Goal: Task Accomplishment & Management: Use online tool/utility

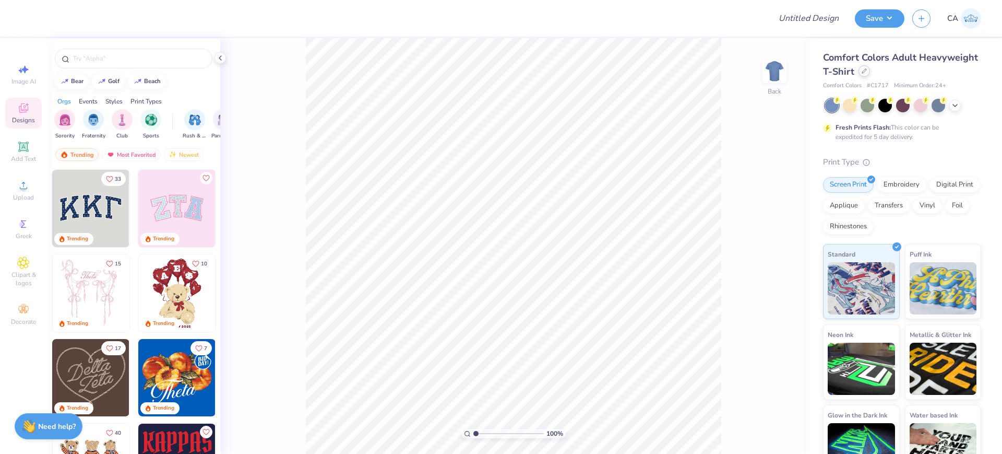
click at [867, 73] on icon at bounding box center [864, 70] width 5 height 5
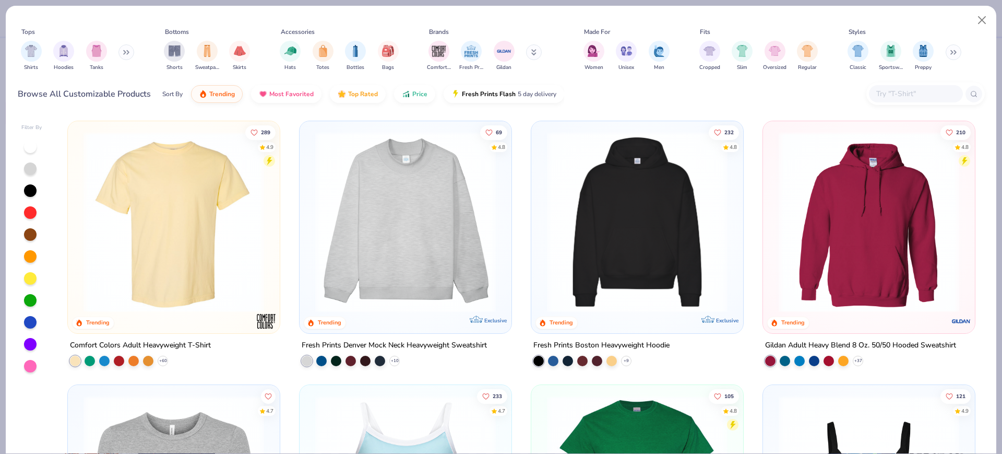
click at [588, 205] on img at bounding box center [637, 222] width 191 height 181
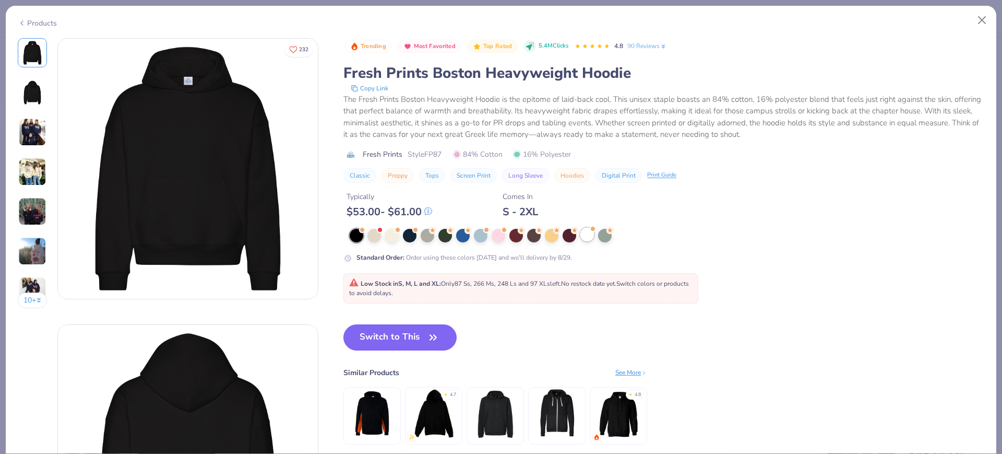
click at [584, 231] on div at bounding box center [587, 235] width 14 height 14
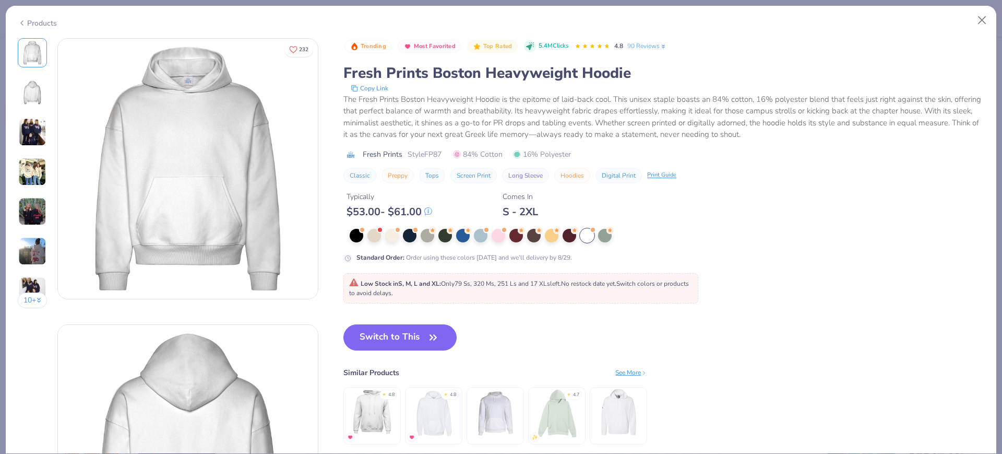
click at [438, 151] on span "Style FP87" at bounding box center [425, 154] width 34 height 11
click at [388, 333] on button "Switch to This" at bounding box center [399, 337] width 113 height 26
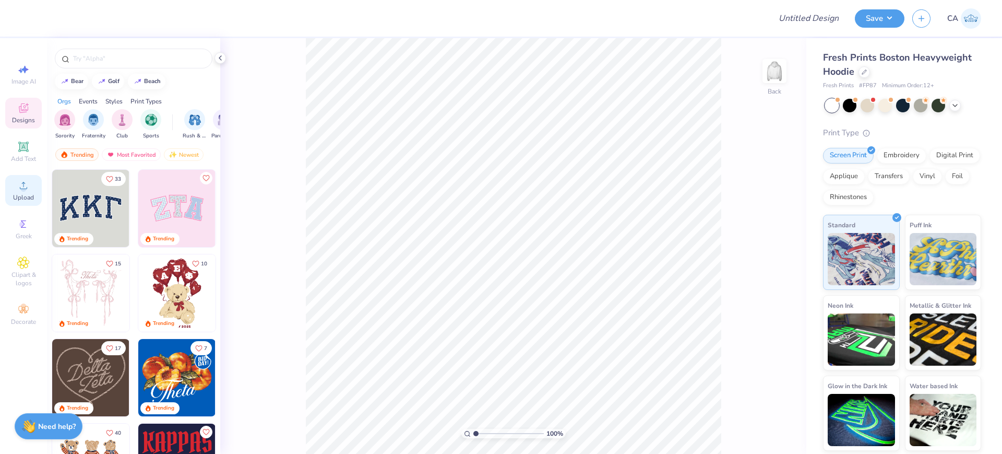
click at [26, 189] on circle at bounding box center [23, 189] width 6 height 6
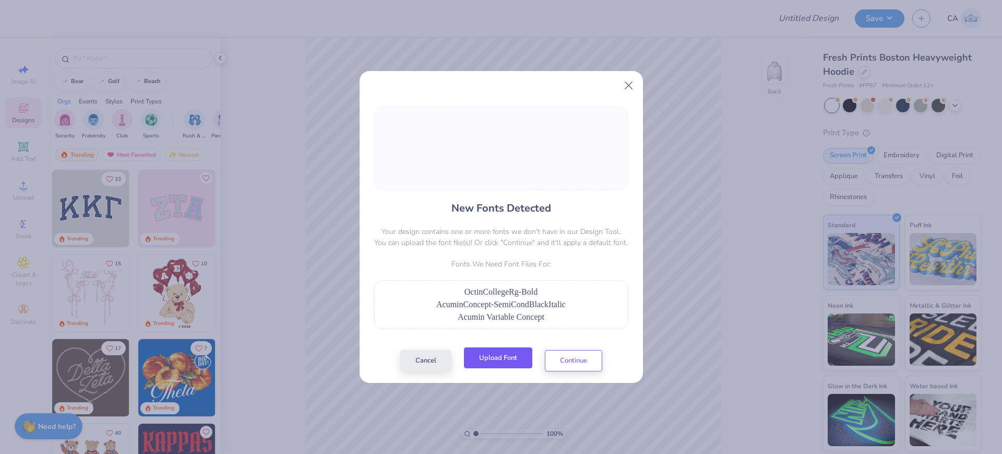
click at [493, 350] on button "Upload Font" at bounding box center [498, 357] width 68 height 21
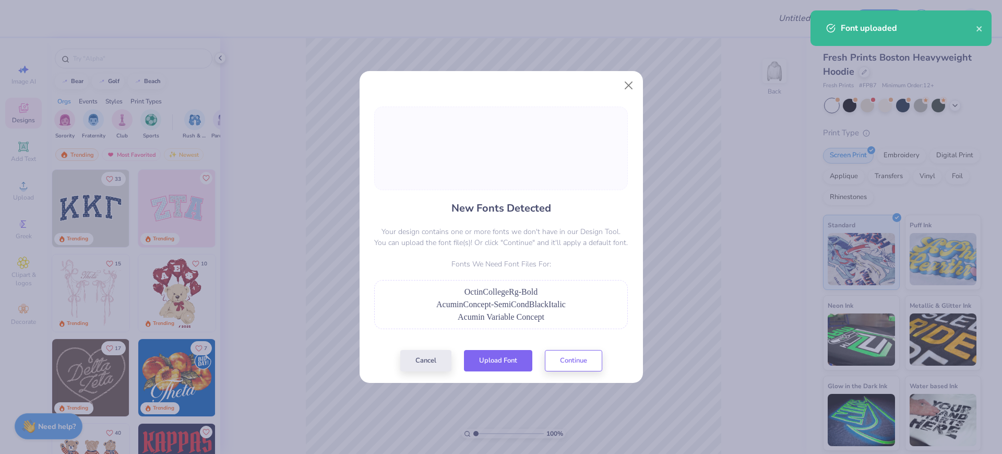
click at [498, 367] on button "Upload Font" at bounding box center [498, 360] width 68 height 21
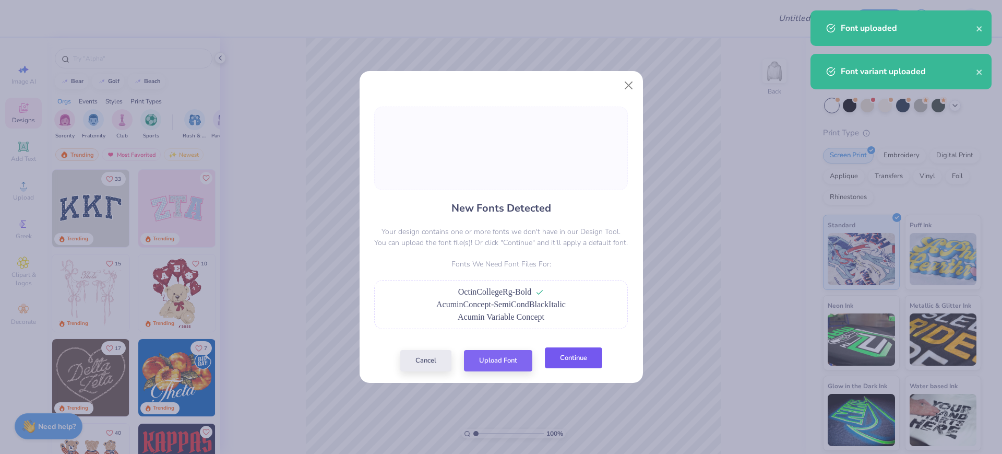
click at [560, 356] on button "Continue" at bounding box center [573, 357] width 57 height 21
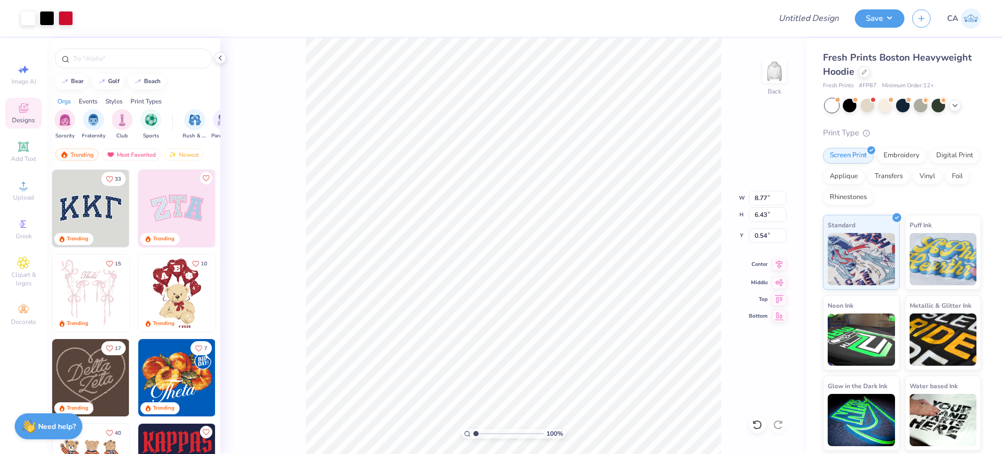
click at [780, 264] on icon at bounding box center [779, 263] width 7 height 9
type input "2.68"
click at [488, 431] on input "range" at bounding box center [508, 433] width 70 height 9
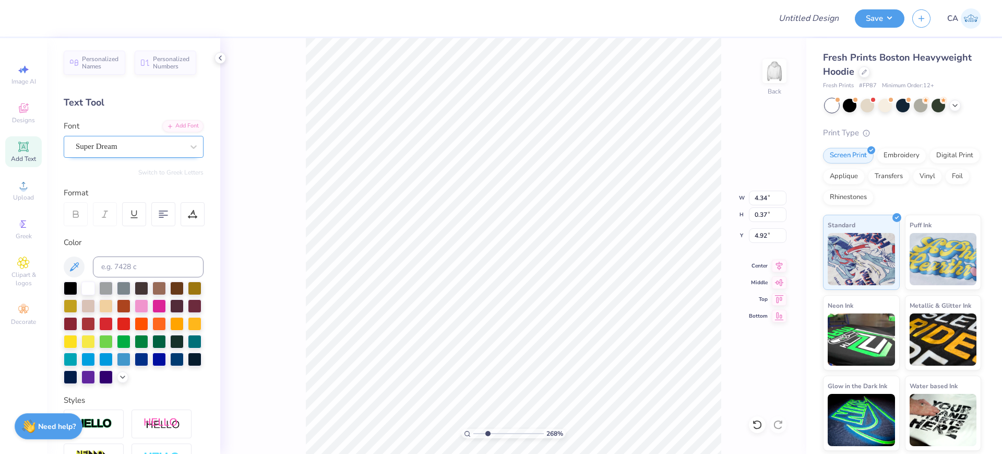
click at [116, 145] on div "Super Dream" at bounding box center [130, 146] width 110 height 16
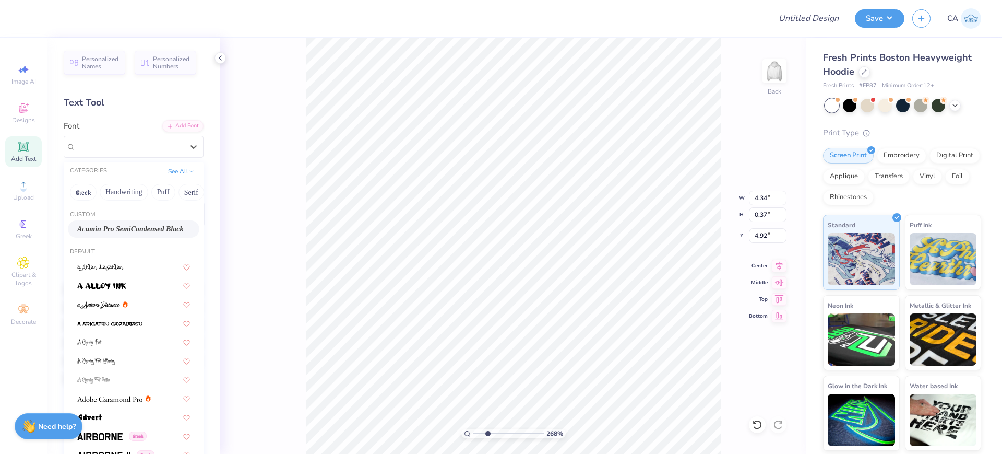
click at [109, 227] on span "Acumin Pro SemiCondensed Black" at bounding box center [130, 228] width 106 height 11
type input "4.29"
type input "0.34"
type input "4.97"
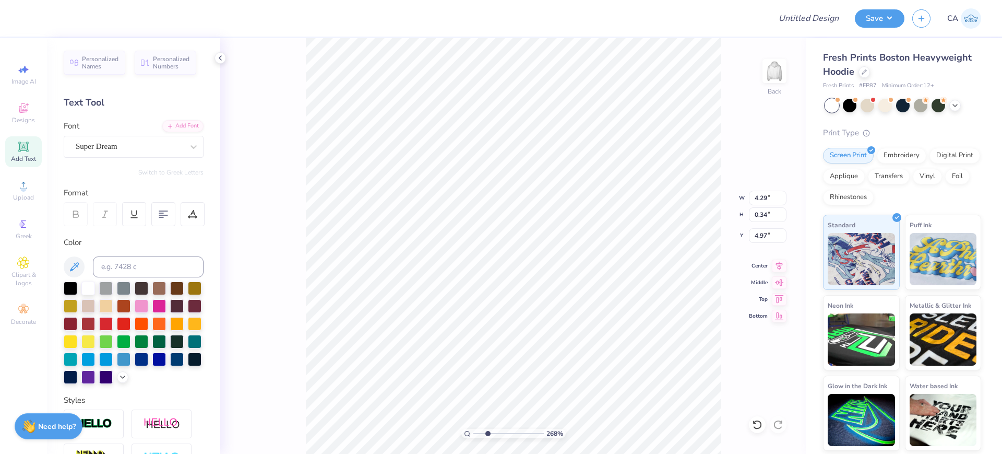
type input "7.50"
type input "0.97"
type input "5.94"
click at [92, 147] on div "Super Dream" at bounding box center [130, 146] width 110 height 16
click at [116, 226] on span "Octin College Hv (Heavy)" at bounding box center [117, 228] width 80 height 11
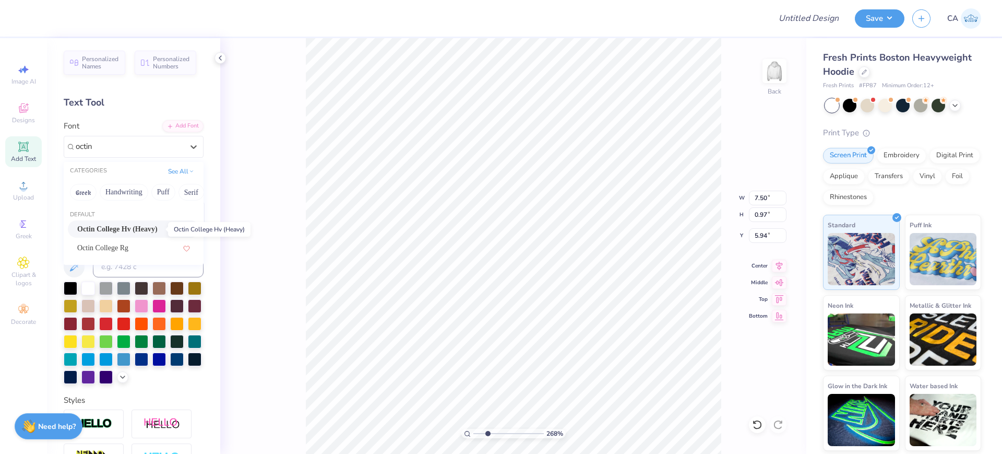
type input "octin"
type input "6.95"
type input "0.98"
type input "6.03"
click at [170, 125] on div "Add Font" at bounding box center [182, 125] width 41 height 12
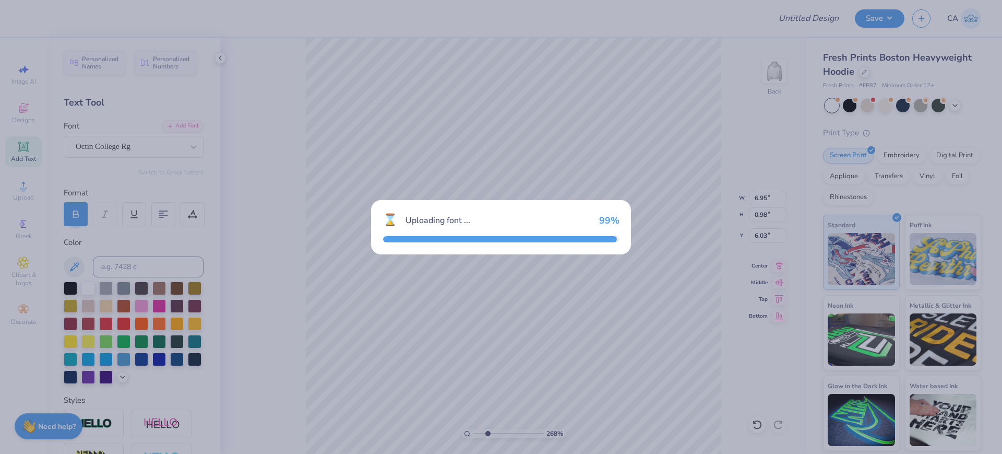
type input "6.79"
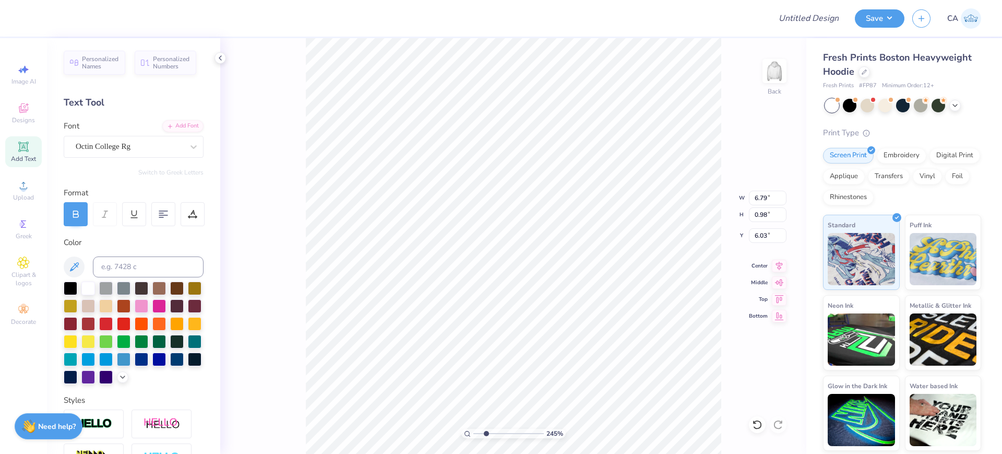
drag, startPoint x: 487, startPoint y: 434, endPoint x: 486, endPoint y: 429, distance: 5.3
type input "2.45"
click at [486, 429] on input "range" at bounding box center [508, 433] width 70 height 9
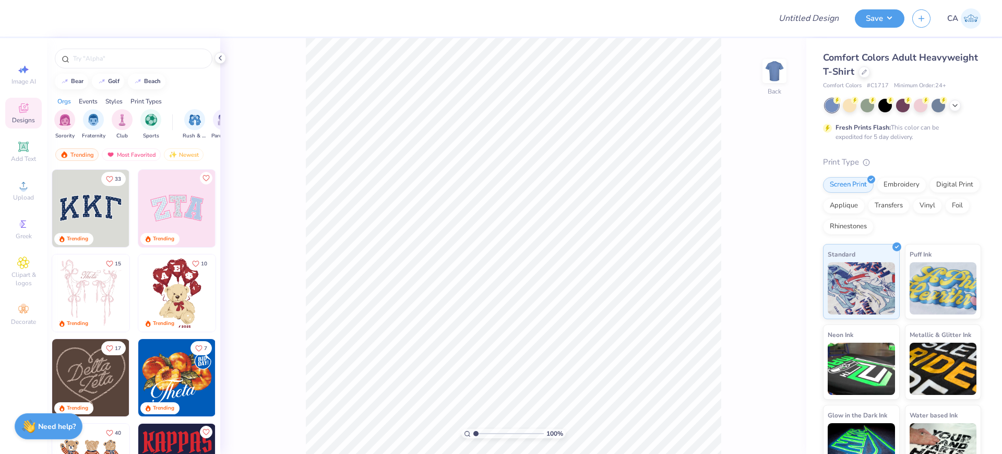
click at [957, 112] on div "Fresh Prints Flash: This color can be expedited for 5 day delivery." at bounding box center [902, 120] width 158 height 43
click at [956, 109] on div at bounding box center [955, 104] width 11 height 11
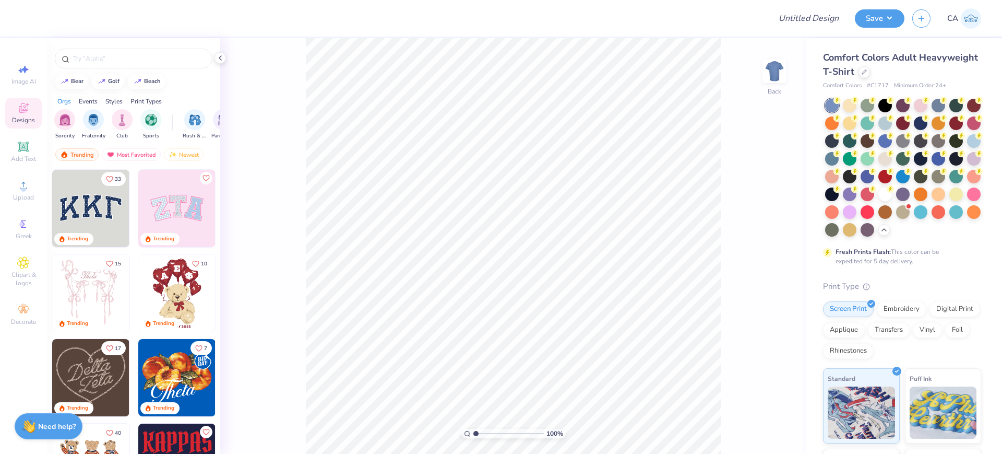
drag, startPoint x: 827, startPoint y: 210, endPoint x: 794, endPoint y: 212, distance: 33.0
click at [879, 201] on div at bounding box center [886, 194] width 14 height 14
click at [21, 193] on span "Upload" at bounding box center [23, 197] width 21 height 8
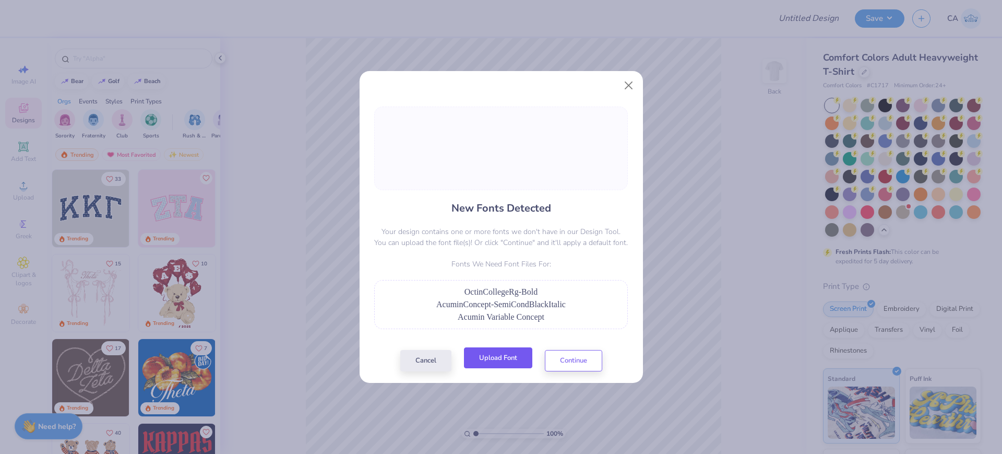
click at [520, 356] on button "Upload Font" at bounding box center [498, 357] width 68 height 21
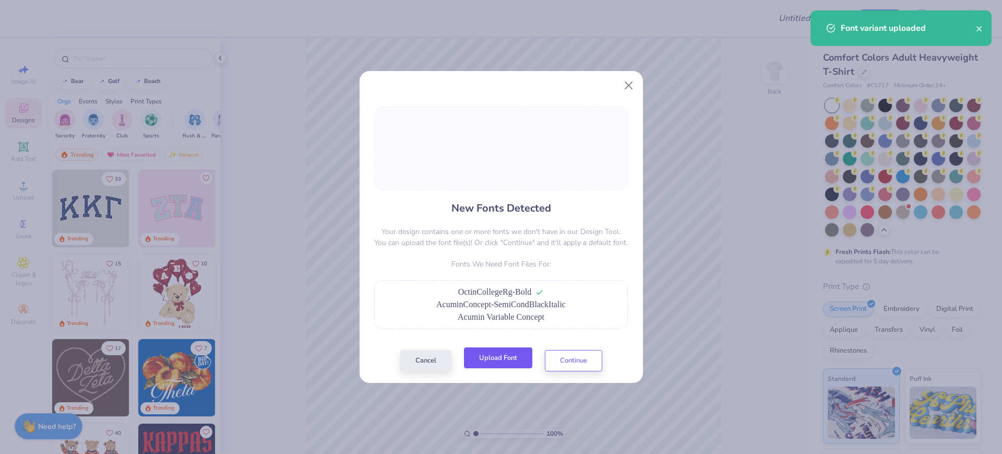
click at [483, 359] on button "Upload Font" at bounding box center [498, 357] width 68 height 21
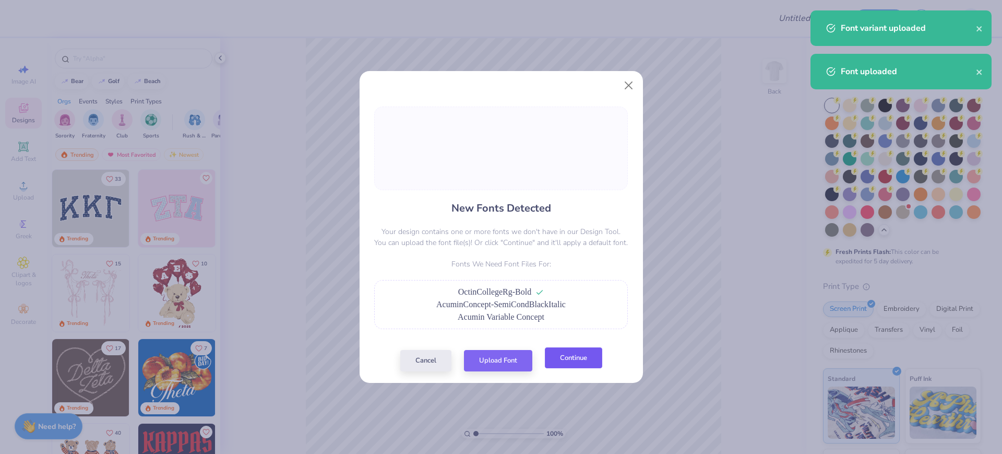
click at [549, 366] on button "Continue" at bounding box center [573, 357] width 57 height 21
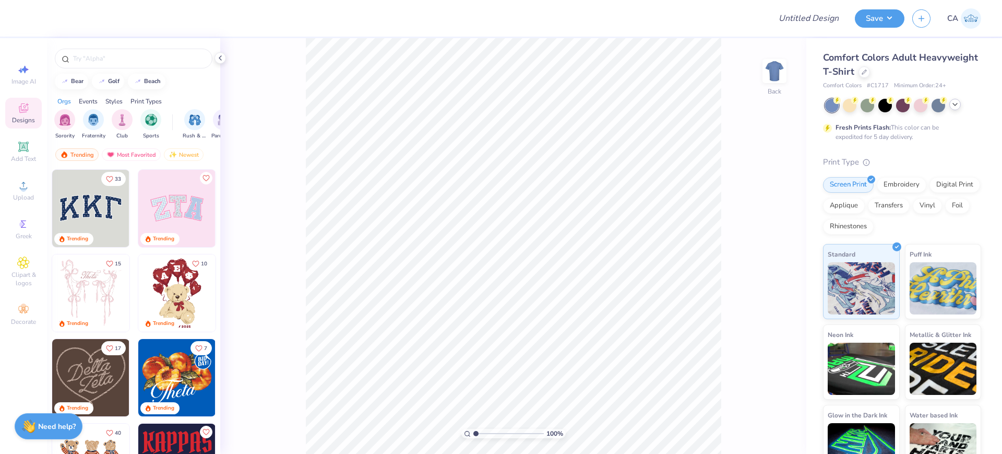
click at [957, 101] on icon at bounding box center [955, 104] width 8 height 8
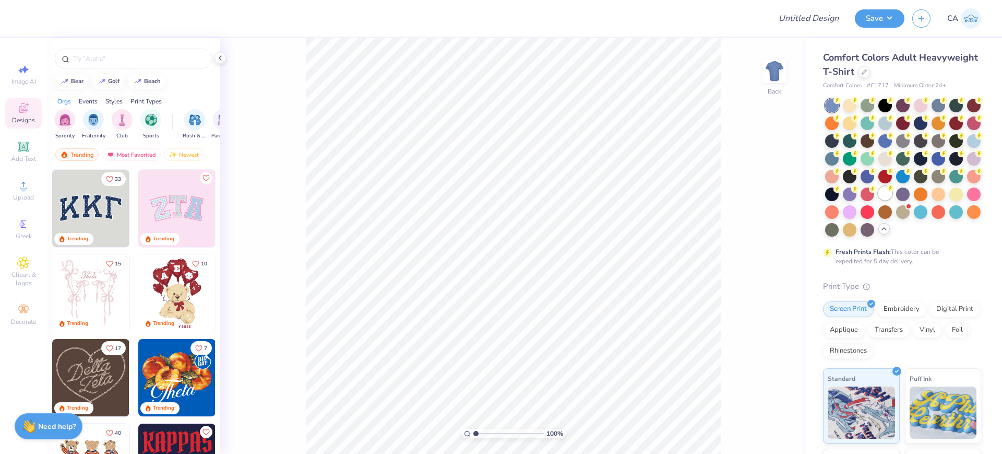
click at [879, 200] on div at bounding box center [886, 193] width 14 height 14
click at [22, 183] on icon at bounding box center [23, 185] width 13 height 13
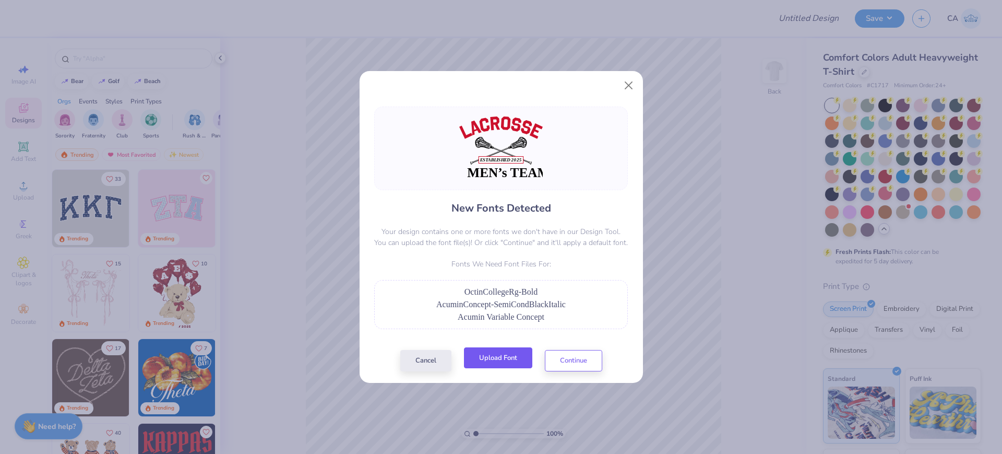
click at [500, 350] on button "Upload Font" at bounding box center [498, 357] width 68 height 21
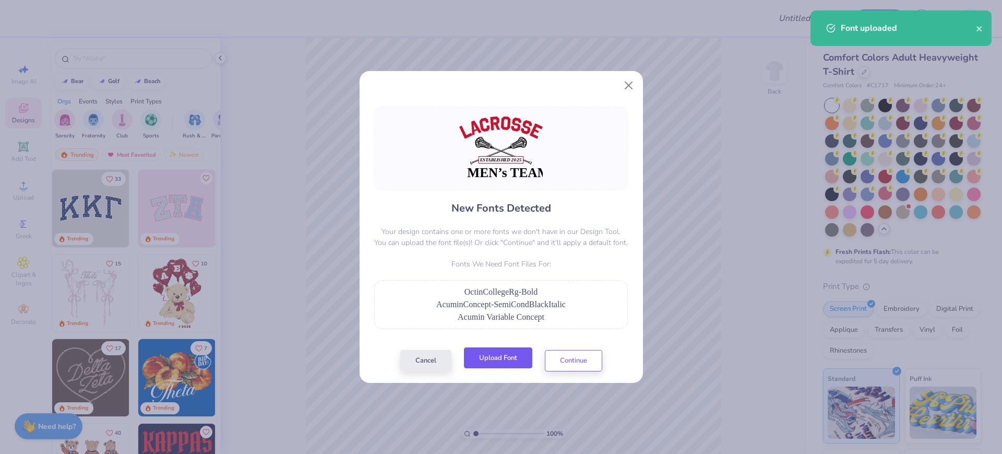
click at [515, 359] on button "Upload Font" at bounding box center [498, 357] width 68 height 21
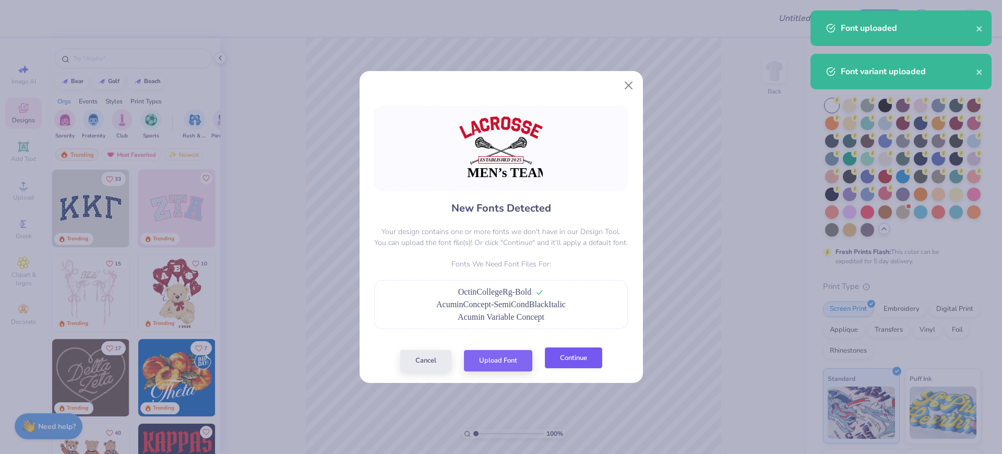
click at [584, 360] on button "Continue" at bounding box center [573, 357] width 57 height 21
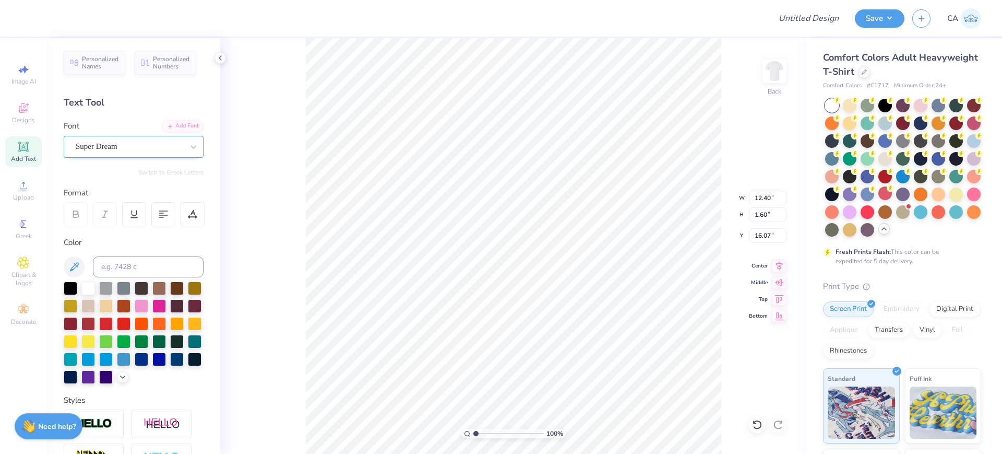
click at [122, 141] on div "Super Dream" at bounding box center [130, 146] width 110 height 16
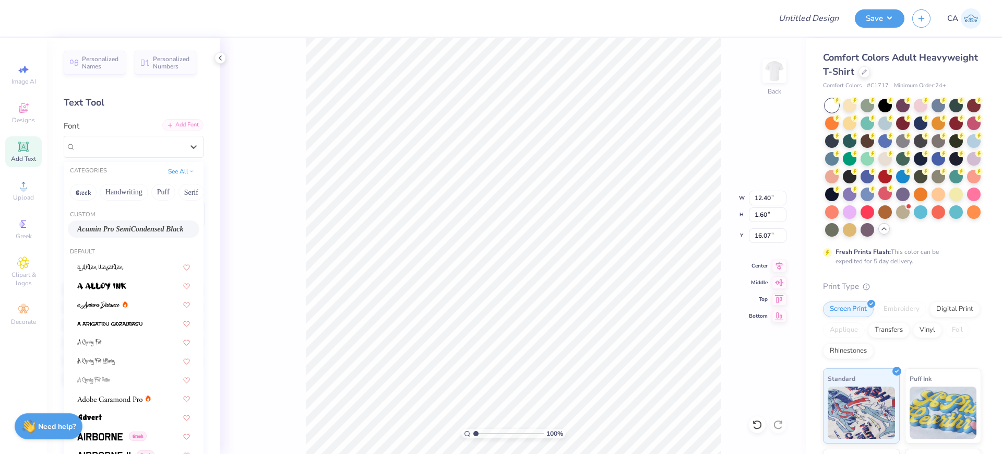
click at [176, 131] on div "Add Font" at bounding box center [182, 125] width 41 height 12
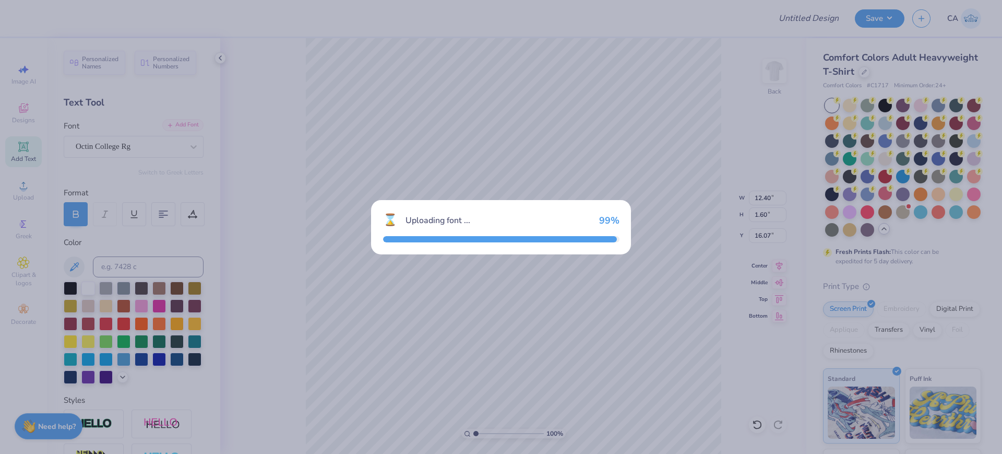
type input "11.22"
type input "1.61"
type input "16.21"
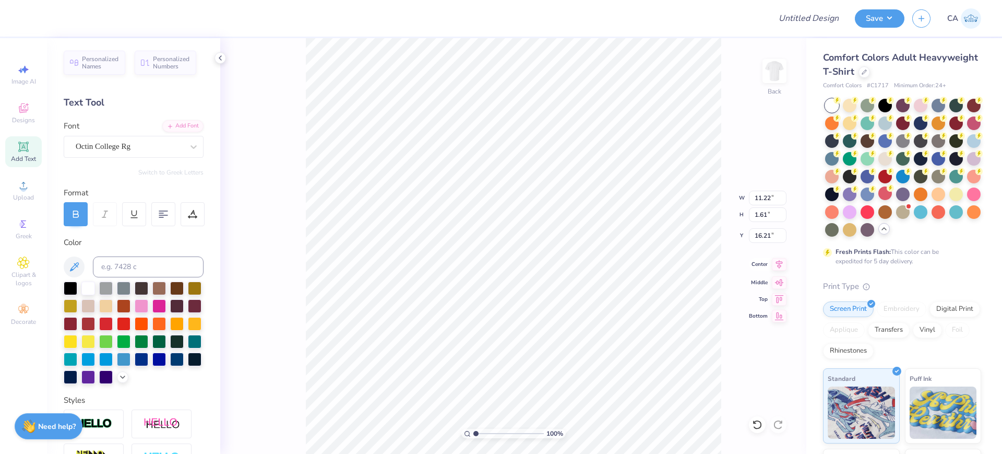
click at [773, 264] on icon at bounding box center [779, 264] width 15 height 13
type input "7.18"
type input "0.61"
type input "14.37"
click at [93, 145] on div "Super Dream" at bounding box center [130, 146] width 110 height 16
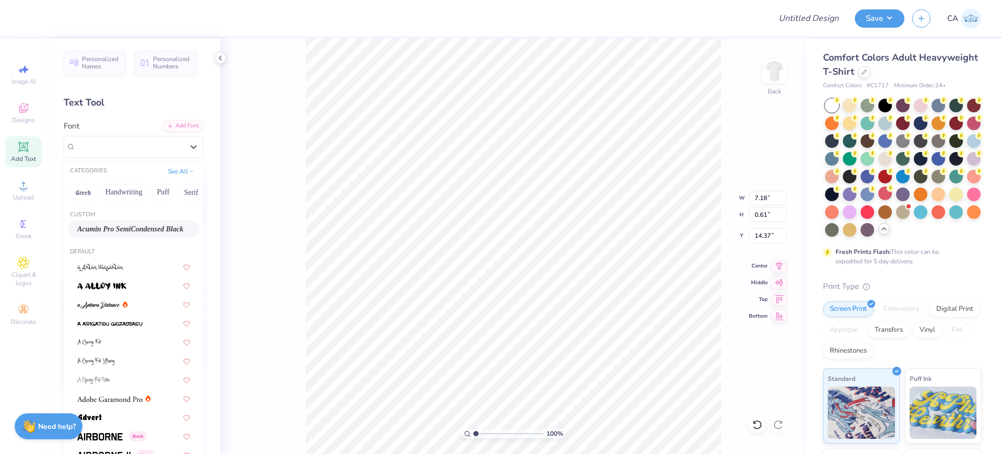
click at [109, 227] on span "Acumin Pro SemiCondensed Black" at bounding box center [130, 228] width 106 height 11
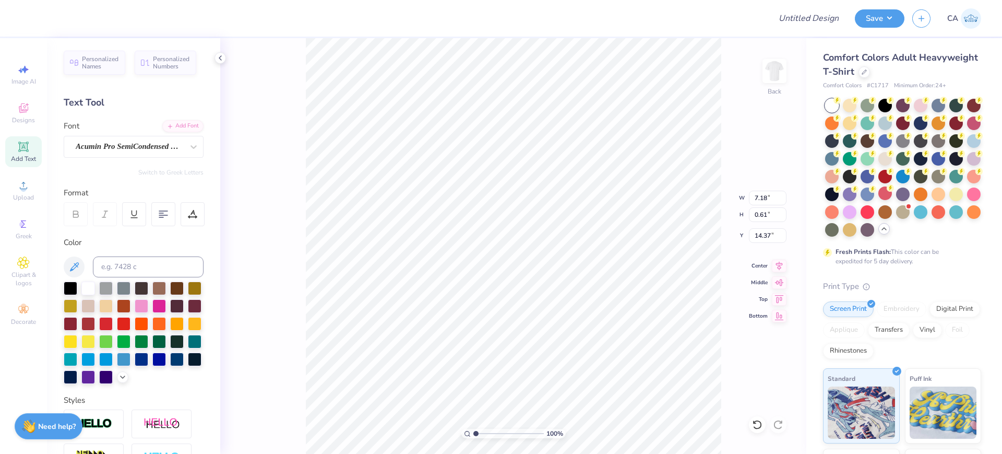
type input "7.09"
type input "0.57"
type input "14.45"
drag, startPoint x: 775, startPoint y: 263, endPoint x: 733, endPoint y: 286, distance: 47.4
click at [776, 263] on icon at bounding box center [779, 265] width 15 height 13
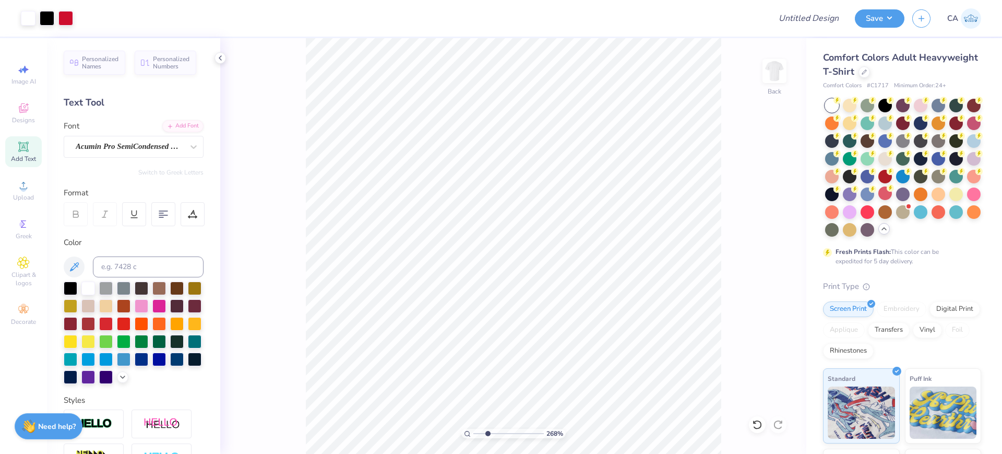
type input "2.68"
click at [488, 431] on input "range" at bounding box center [508, 433] width 70 height 9
type input "14.38"
drag, startPoint x: 486, startPoint y: 436, endPoint x: 476, endPoint y: 432, distance: 11.2
type input "1"
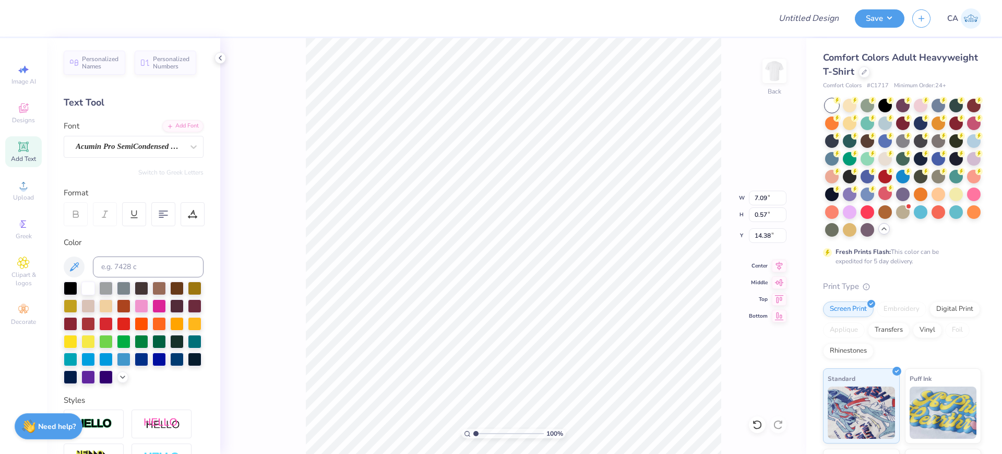
click at [476, 432] on input "range" at bounding box center [508, 433] width 70 height 9
click at [21, 191] on icon at bounding box center [23, 185] width 13 height 13
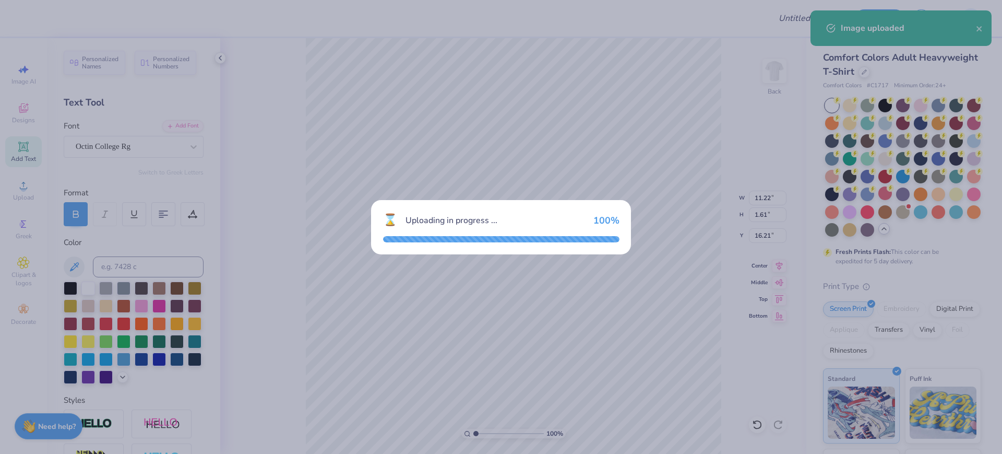
type input "14.17"
type input "10.40"
type input "7.30"
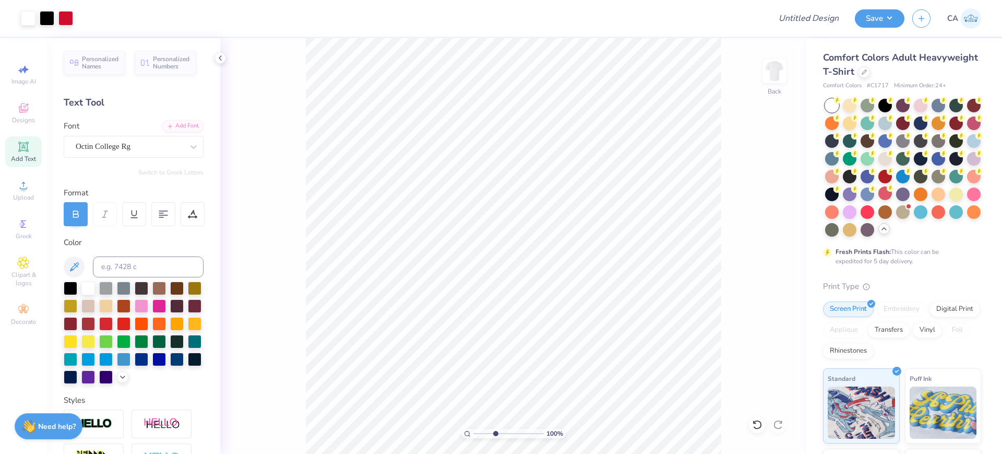
click at [495, 431] on input "range" at bounding box center [508, 433] width 70 height 9
click at [484, 432] on input "range" at bounding box center [508, 433] width 70 height 9
type input "1.48"
click at [479, 431] on input "range" at bounding box center [508, 433] width 70 height 9
click at [17, 197] on span "Upload" at bounding box center [23, 197] width 21 height 8
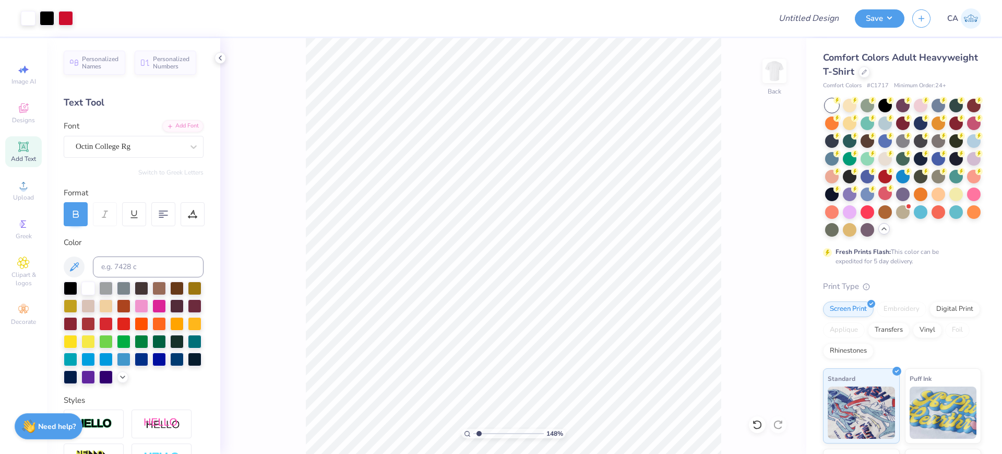
click at [300, 100] on div "148 % Back" at bounding box center [513, 246] width 586 height 416
click at [763, 192] on input "14.17" at bounding box center [768, 198] width 38 height 15
type input "10.00"
type input "7.33"
type input "8.83"
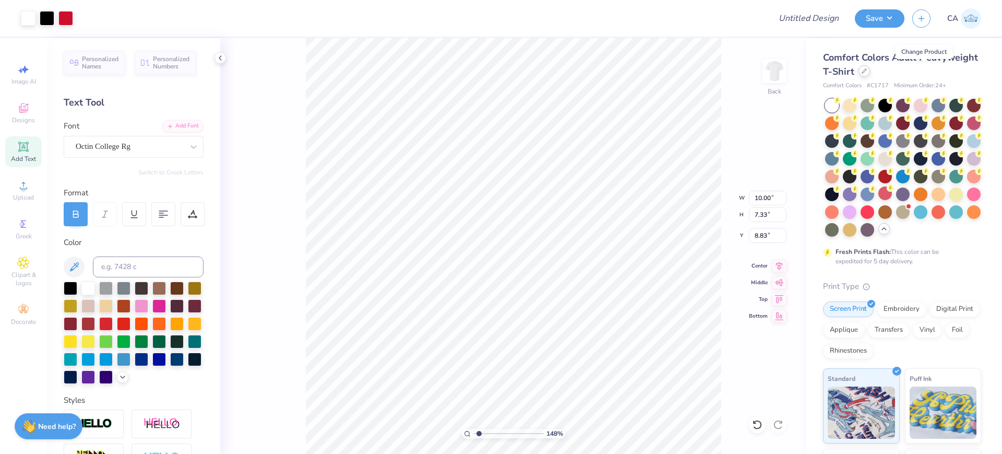
click at [867, 73] on icon at bounding box center [864, 70] width 5 height 5
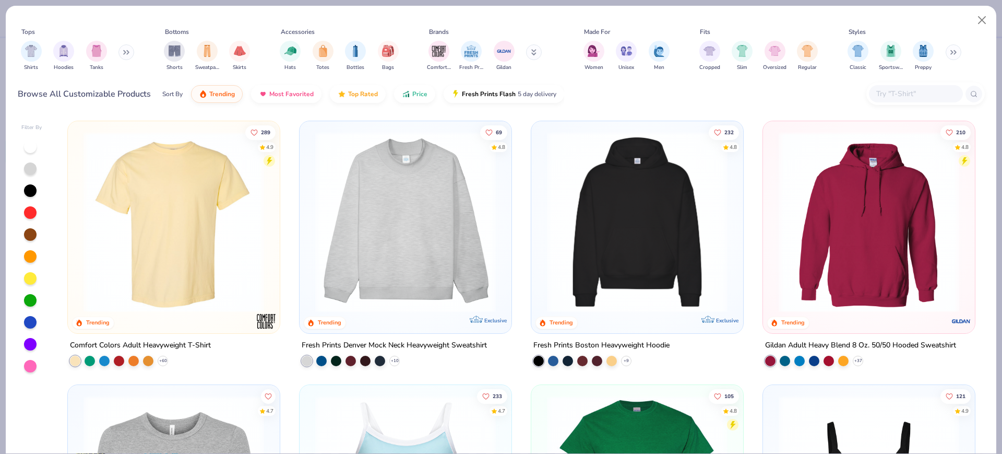
click at [627, 207] on img at bounding box center [637, 222] width 191 height 181
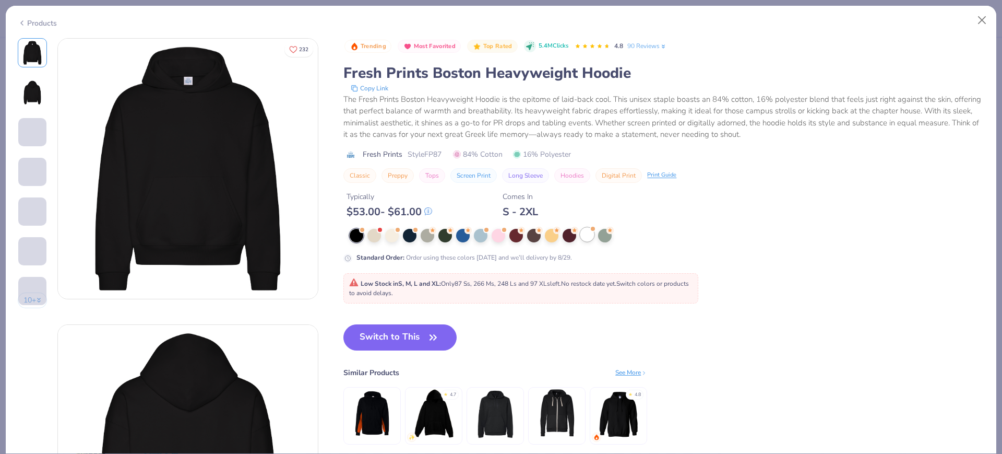
click at [586, 228] on div at bounding box center [587, 235] width 14 height 14
click at [415, 339] on button "Switch to This" at bounding box center [399, 337] width 113 height 26
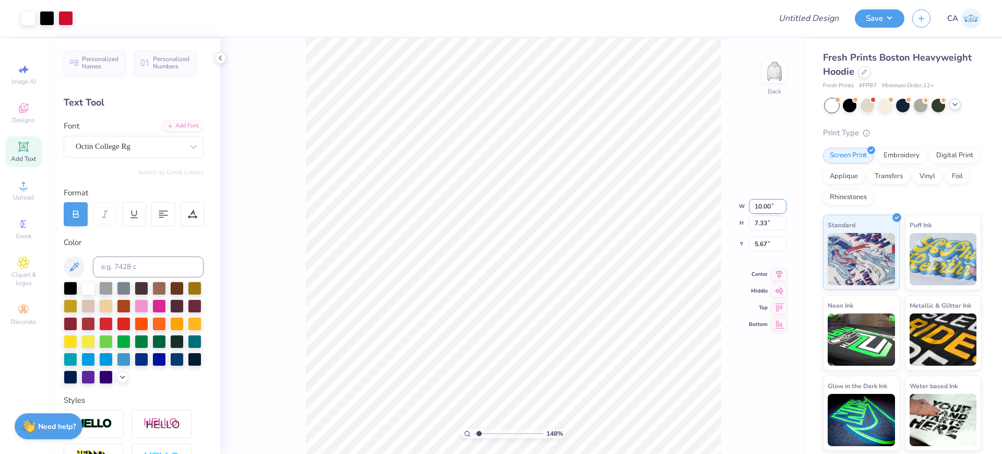
click at [763, 209] on input "10.00" at bounding box center [768, 206] width 38 height 15
type input "12.00"
type input "8.80"
click at [766, 234] on input "4.20" at bounding box center [768, 235] width 38 height 15
type input "3.00"
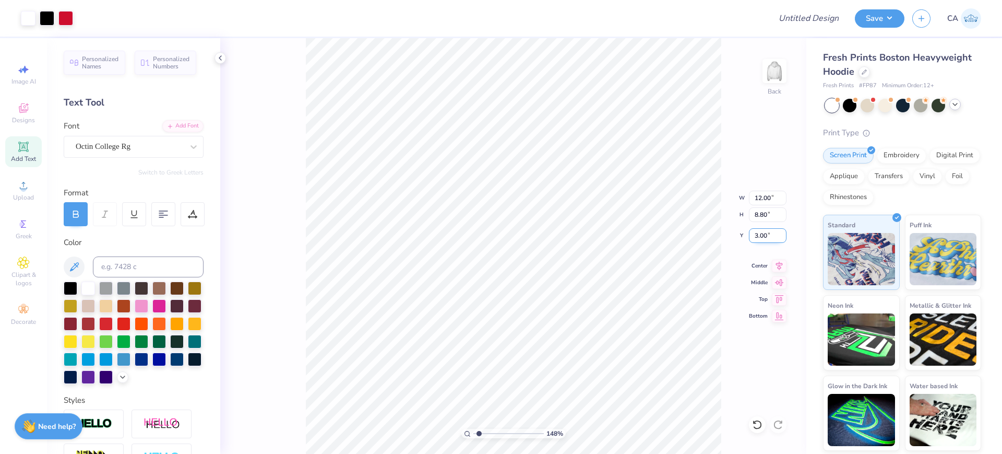
click at [764, 237] on input "3.00" at bounding box center [768, 235] width 38 height 15
type input "2.50"
click at [819, 9] on input "Design Title" at bounding box center [796, 18] width 102 height 21
paste input "FPS239579"
type input "FPS239579"
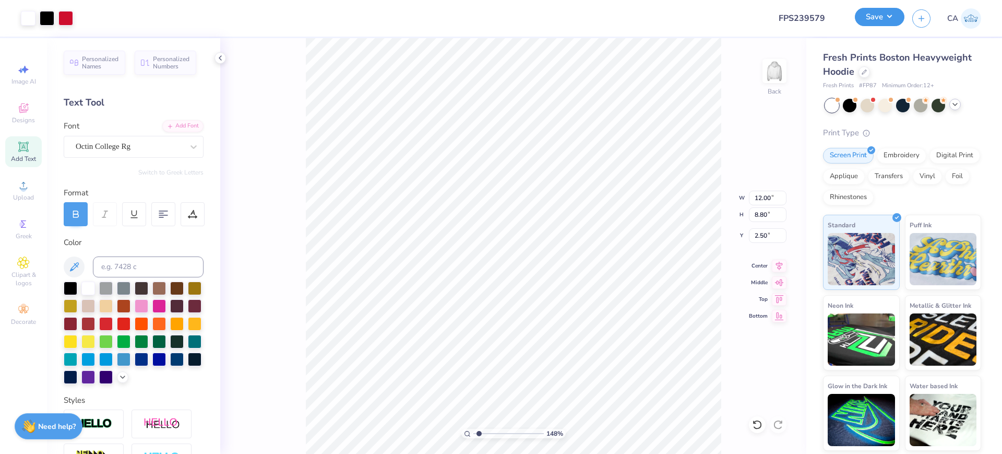
click at [866, 18] on button "Save" at bounding box center [880, 17] width 50 height 18
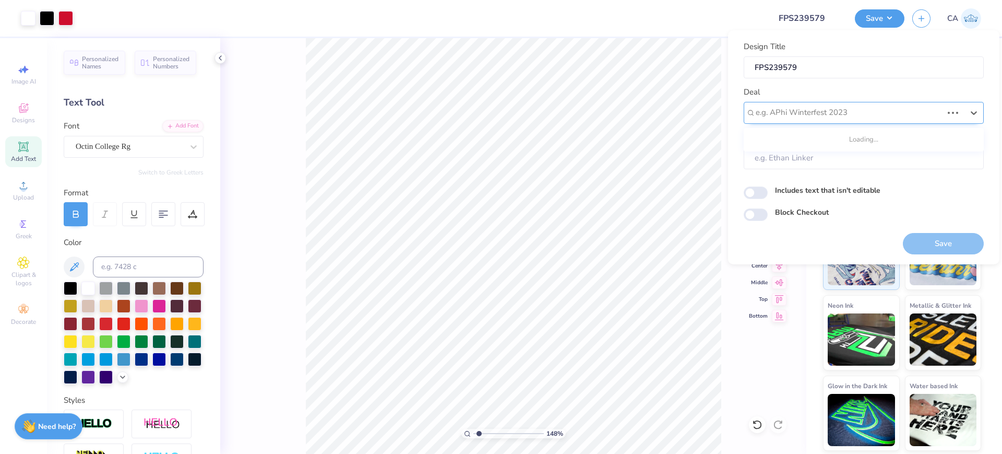
click at [849, 114] on div at bounding box center [849, 112] width 187 height 14
click at [851, 138] on div "Design Tool Gallery" at bounding box center [864, 140] width 232 height 17
type input "design tool gall"
type input "Design Tool Gallery User"
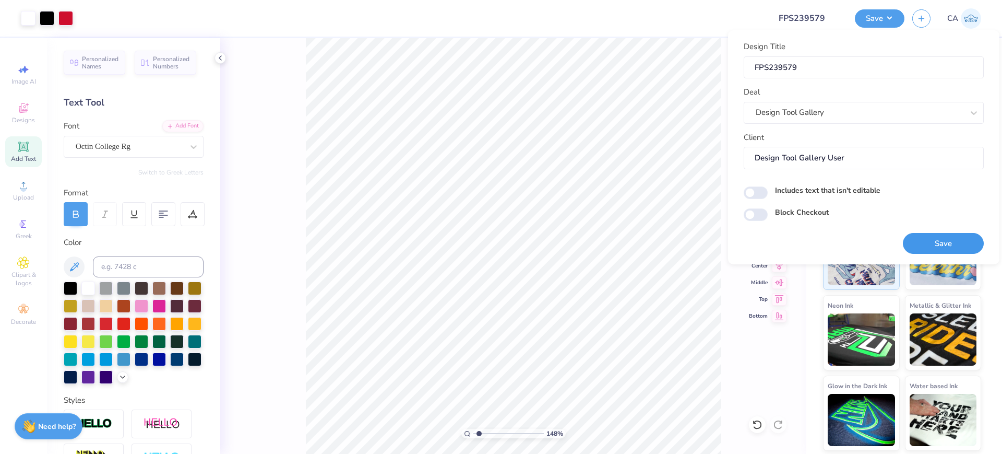
click at [927, 241] on button "Save" at bounding box center [943, 243] width 81 height 21
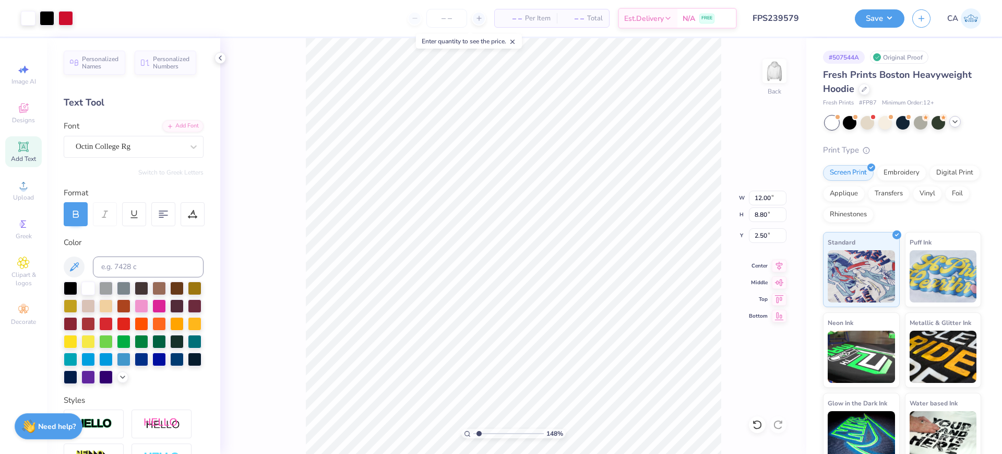
click at [809, 18] on input "FPS239579" at bounding box center [796, 18] width 102 height 21
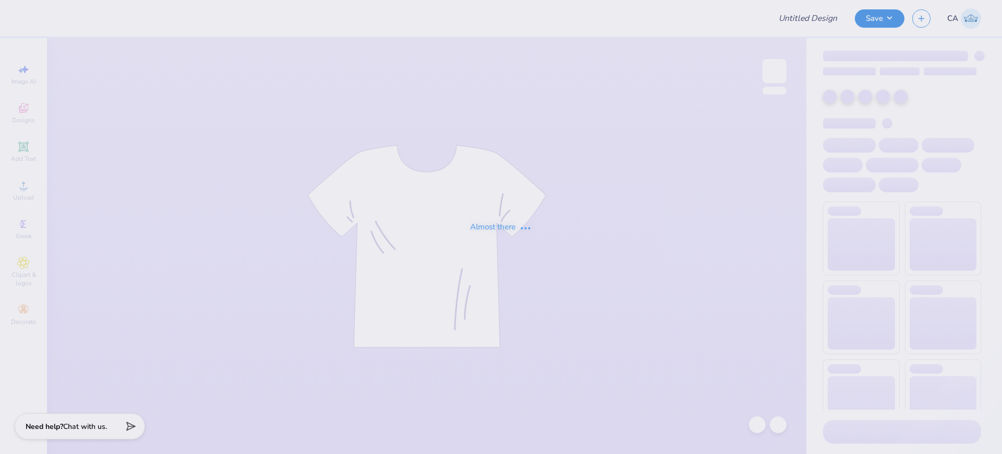
type input "FPS239338"
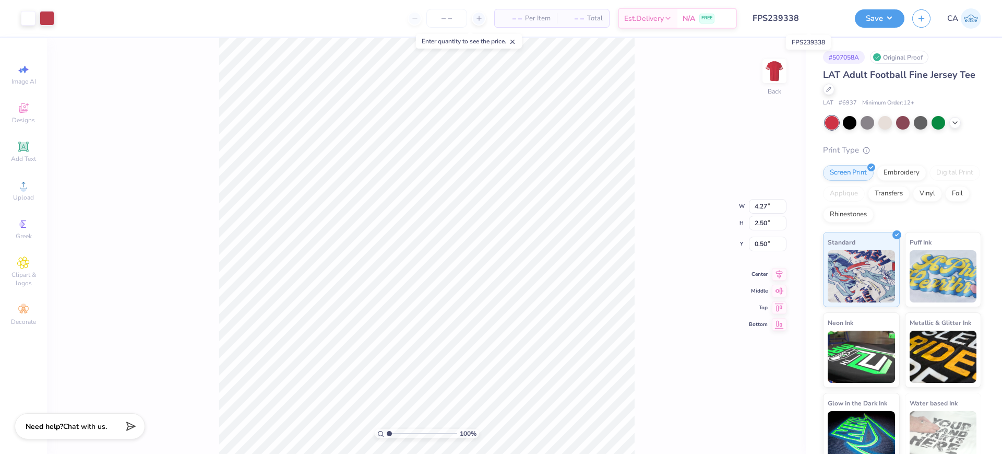
click at [803, 16] on input "FPS239338" at bounding box center [796, 18] width 102 height 21
click at [844, 102] on span "# 6937" at bounding box center [848, 103] width 18 height 9
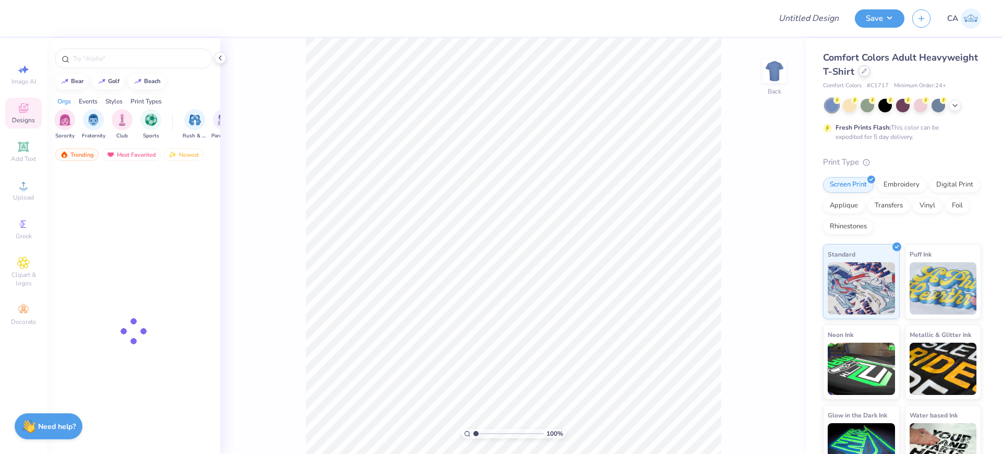
click at [867, 70] on icon at bounding box center [864, 70] width 5 height 5
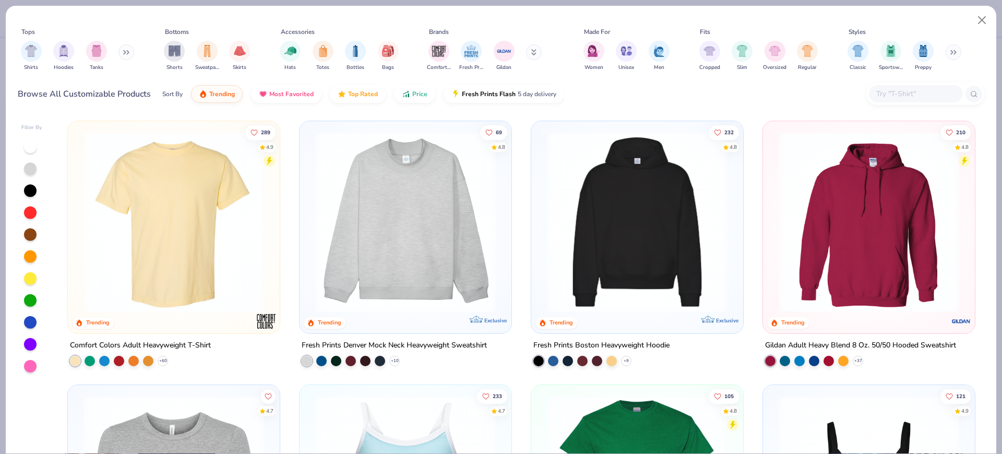
click at [891, 92] on input "text" at bounding box center [915, 94] width 80 height 12
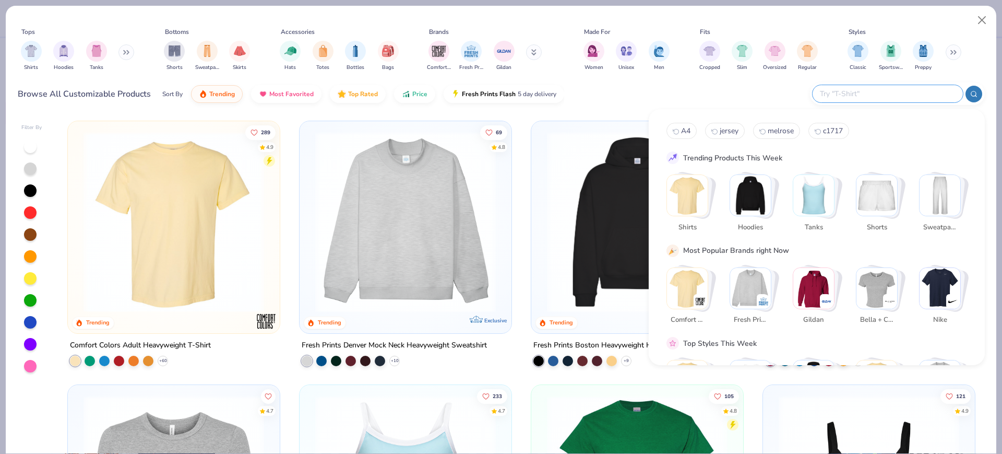
paste input "FPS239338"
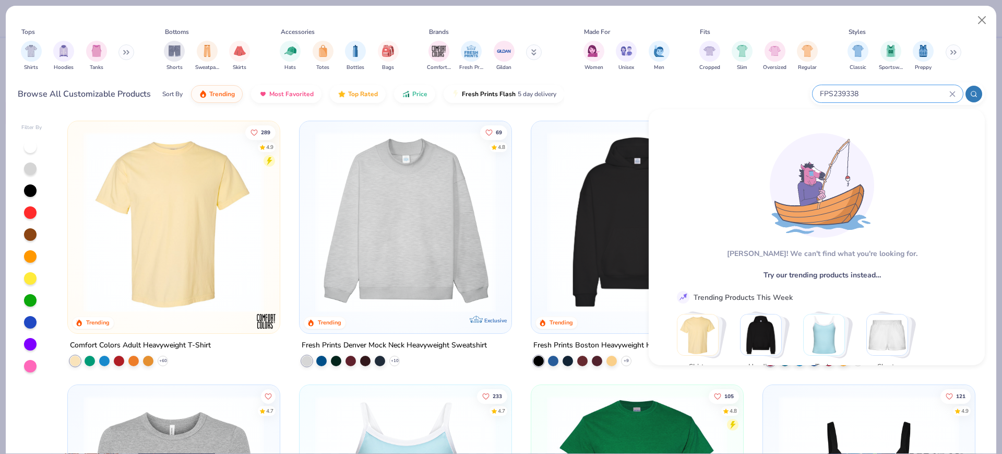
click at [839, 98] on input "FPS239338" at bounding box center [884, 94] width 131 height 12
click at [839, 94] on input "FPS239338" at bounding box center [884, 94] width 131 height 12
click at [878, 90] on input "FPS239338" at bounding box center [884, 94] width 131 height 12
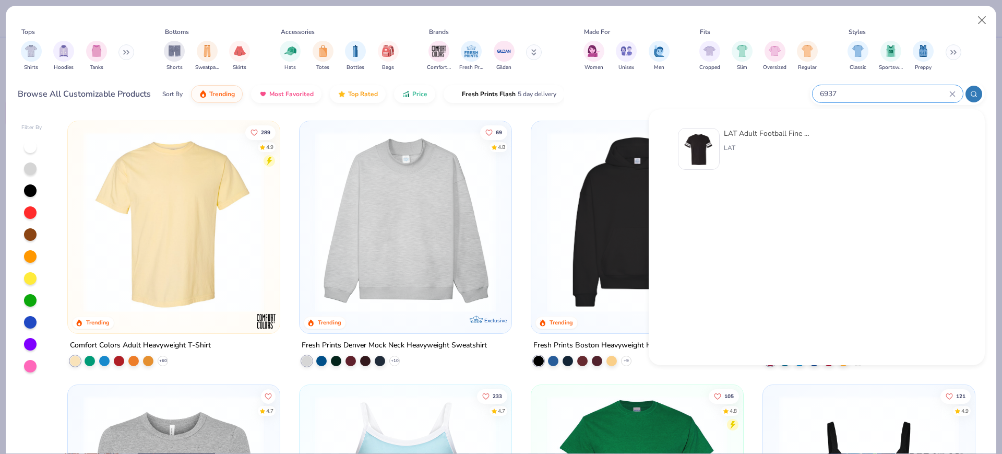
type input "6937"
click at [763, 136] on div "LAT Adult Football Fine Jersey Tee" at bounding box center [768, 133] width 88 height 11
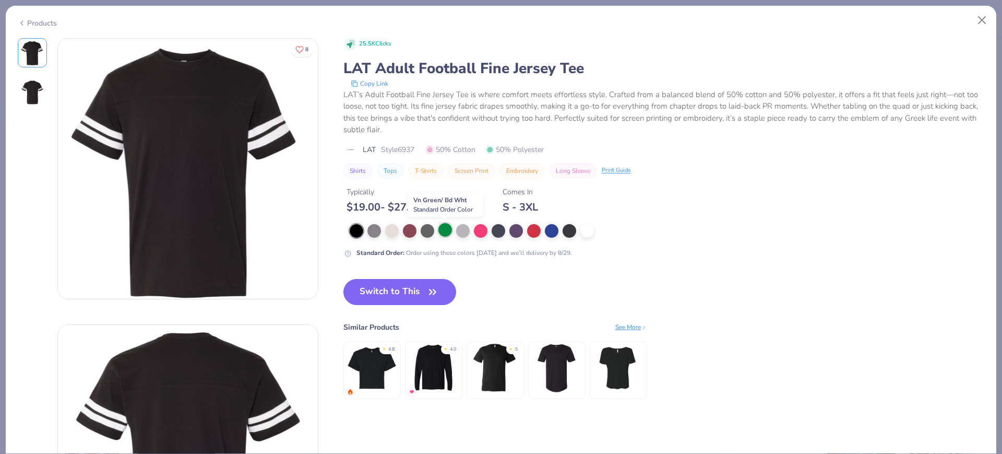
click at [447, 228] on div at bounding box center [445, 230] width 14 height 14
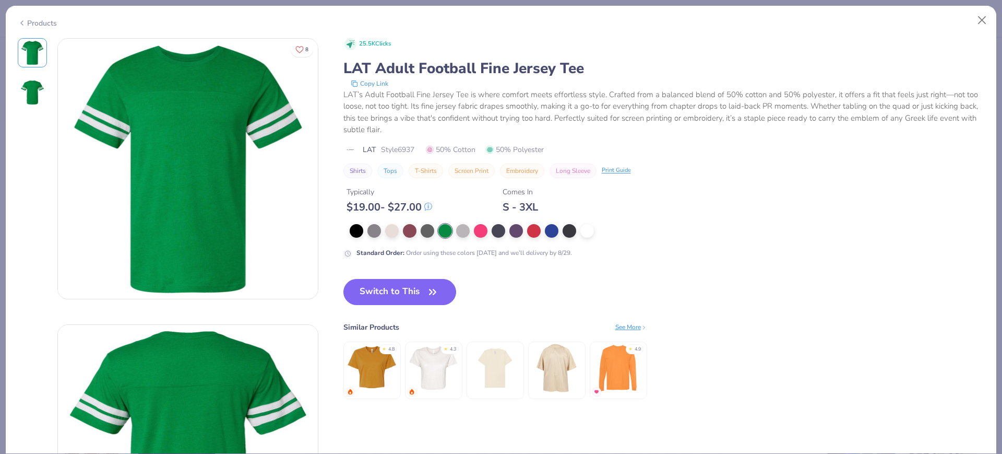
click at [407, 154] on span "Style 6937" at bounding box center [397, 149] width 33 height 11
copy span "6937"
click at [406, 294] on button "Switch to This" at bounding box center [399, 292] width 113 height 26
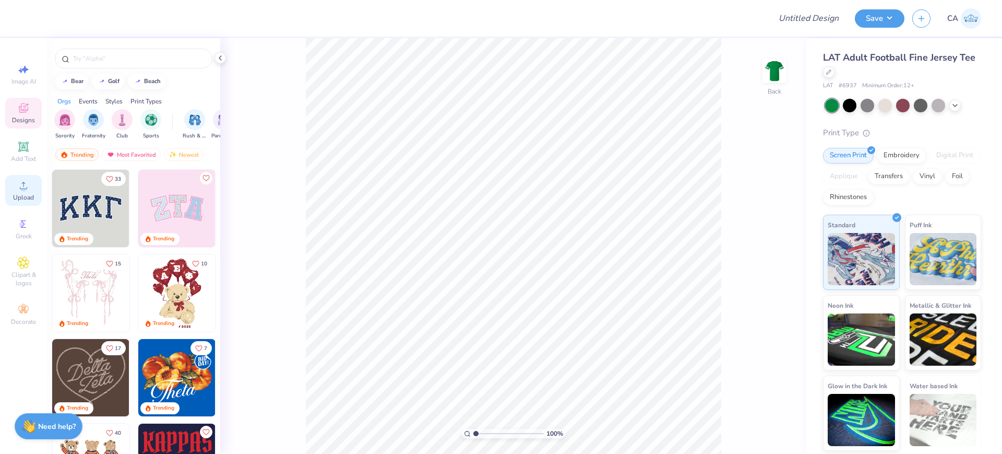
click at [28, 185] on icon at bounding box center [23, 185] width 13 height 13
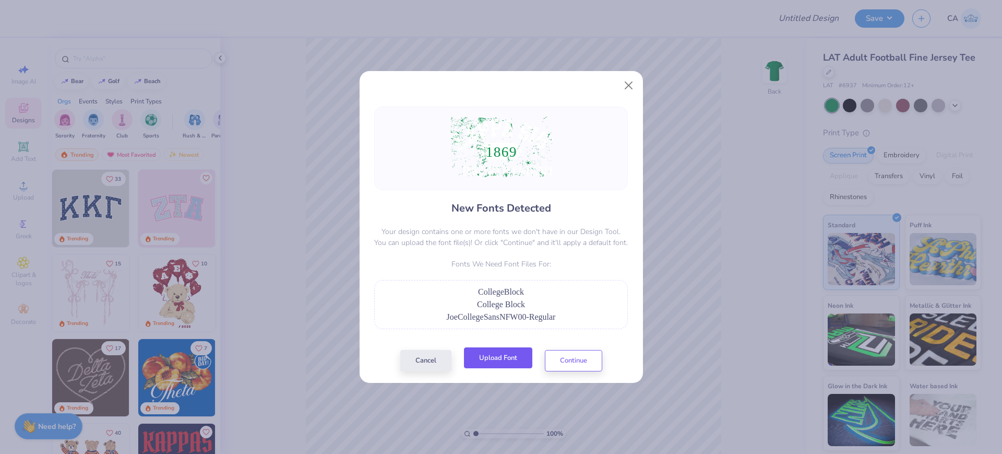
click at [517, 349] on button "Upload Font" at bounding box center [498, 357] width 68 height 21
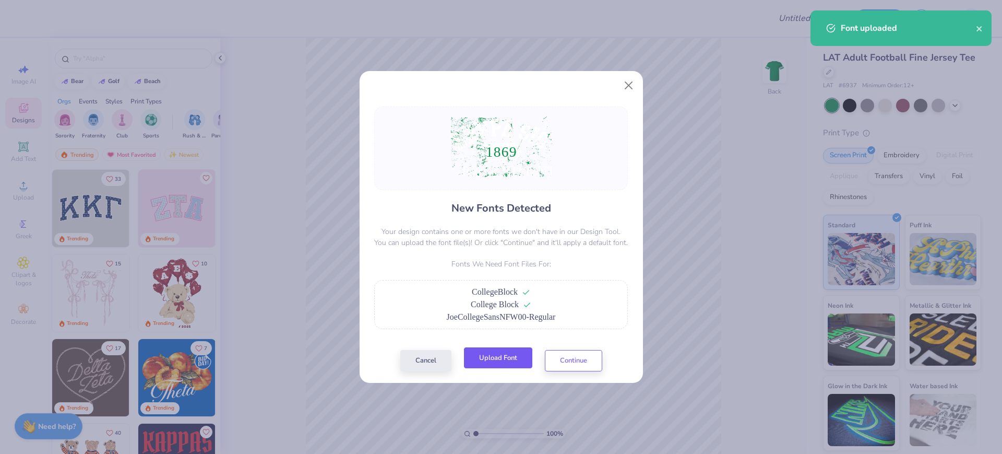
click at [513, 357] on button "Upload Font" at bounding box center [498, 357] width 68 height 21
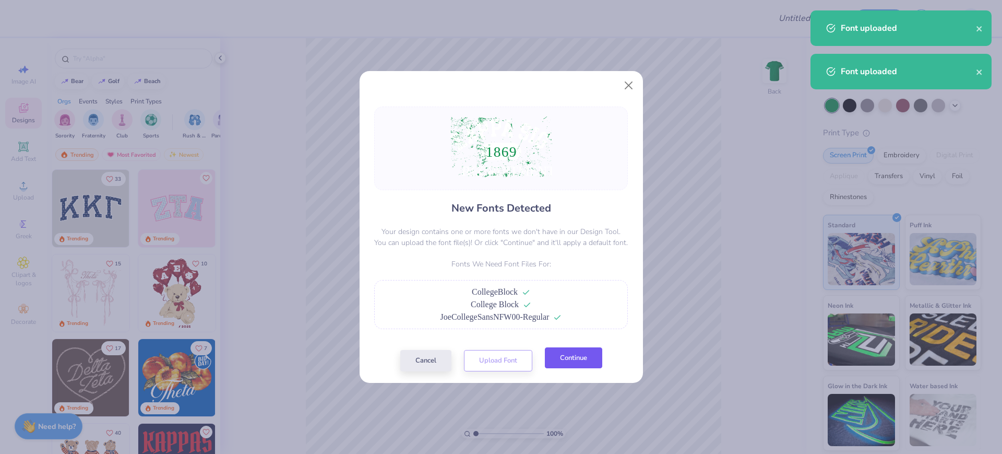
click at [579, 362] on button "Continue" at bounding box center [573, 357] width 57 height 21
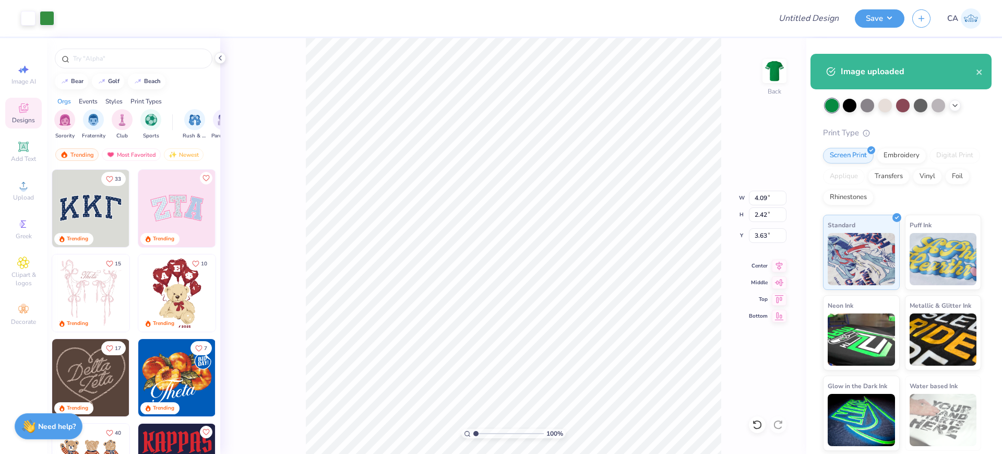
type input "4.09"
type input "2.42"
type input "3.63"
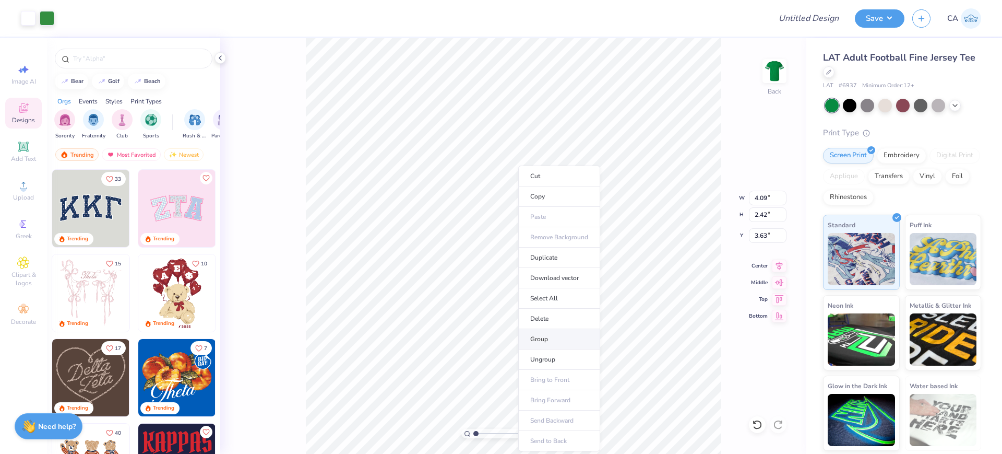
click at [544, 337] on li "Group" at bounding box center [559, 339] width 82 height 20
click at [547, 361] on li "Ungroup" at bounding box center [549, 359] width 82 height 20
type input "5.21"
click at [505, 430] on input "range" at bounding box center [508, 433] width 70 height 9
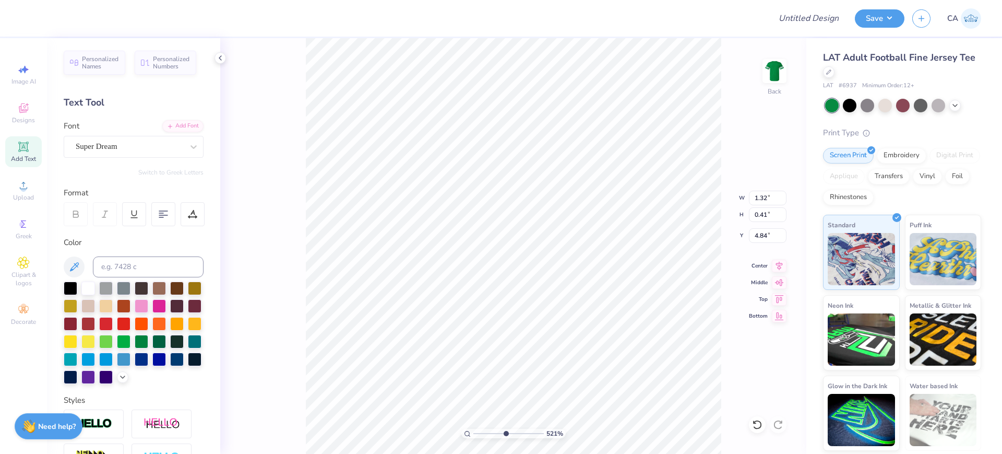
click at [139, 157] on div "Personalized Names Personalized Numbers Text Tool Add Font Font Super Dream Swi…" at bounding box center [133, 246] width 173 height 416
click at [139, 153] on div "Super Dream" at bounding box center [130, 146] width 110 height 16
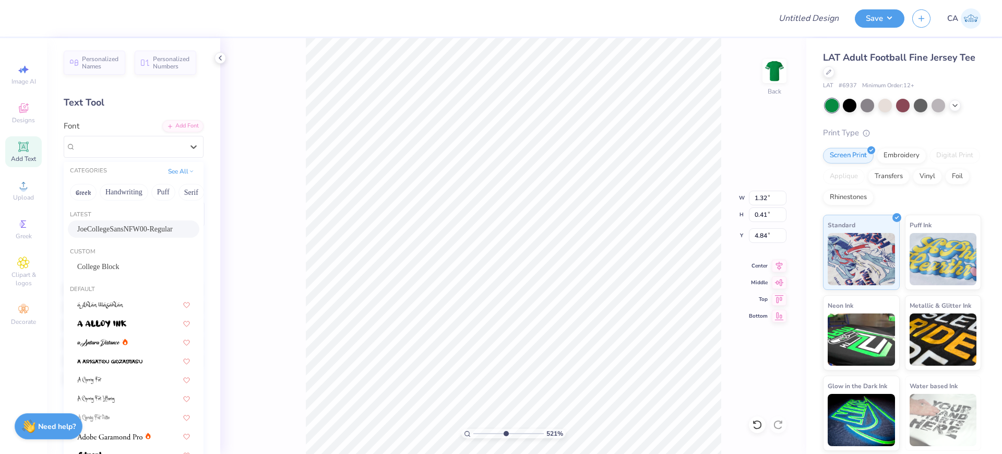
click at [117, 230] on span "JoeCollegeSansNFW00-Regular" at bounding box center [125, 228] width 96 height 11
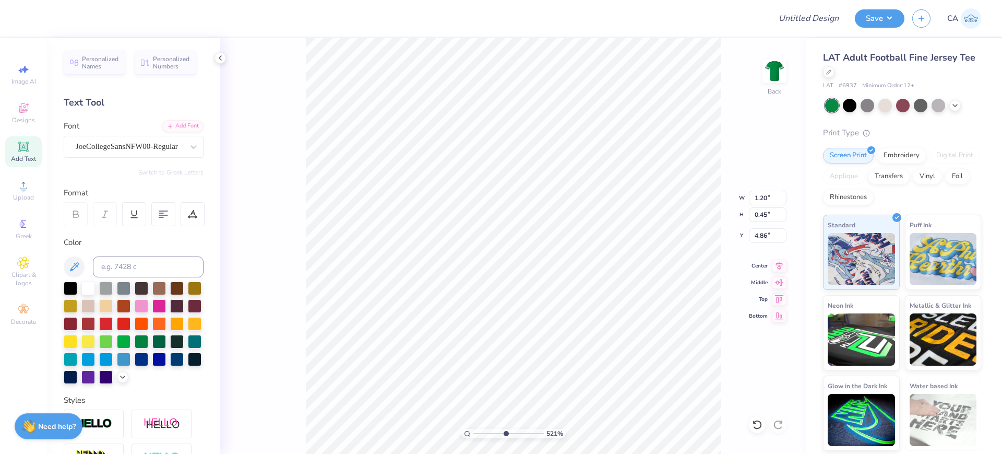
type input "1.20"
type input "0.45"
type input "4.86"
type input "3.40"
type input "0.38"
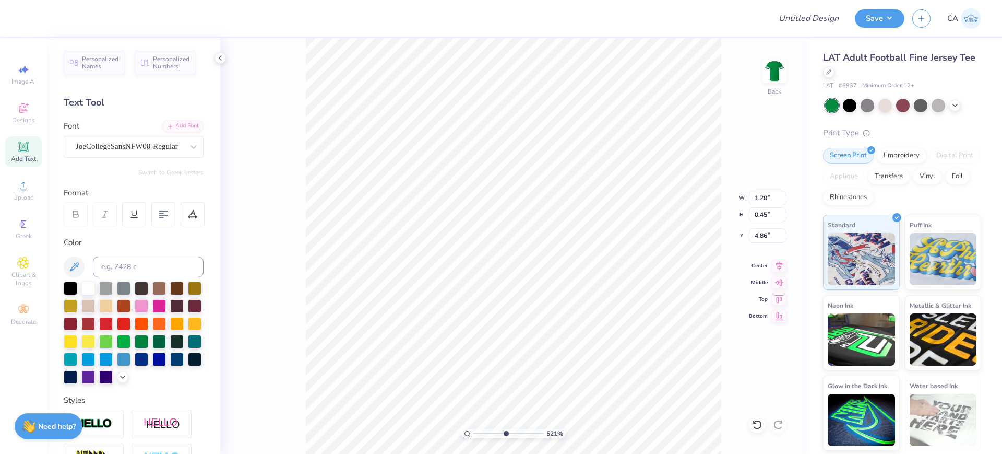
type input "5.61"
click at [100, 143] on div "Super Dream" at bounding box center [130, 146] width 110 height 16
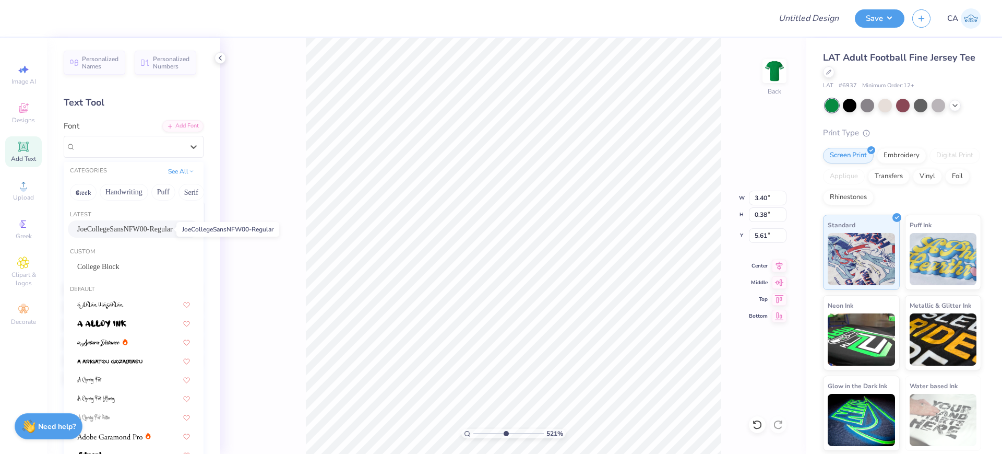
click at [115, 224] on span "JoeCollegeSansNFW00-Regular" at bounding box center [125, 228] width 96 height 11
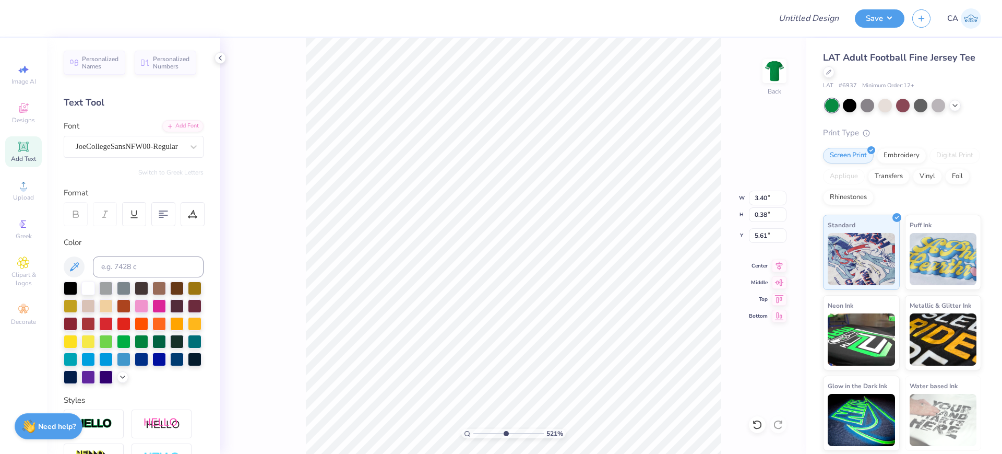
type input "3.02"
type input "0.41"
type input "5.63"
click at [136, 154] on div "JoeCollegeSansNFW00-Regular" at bounding box center [134, 147] width 140 height 22
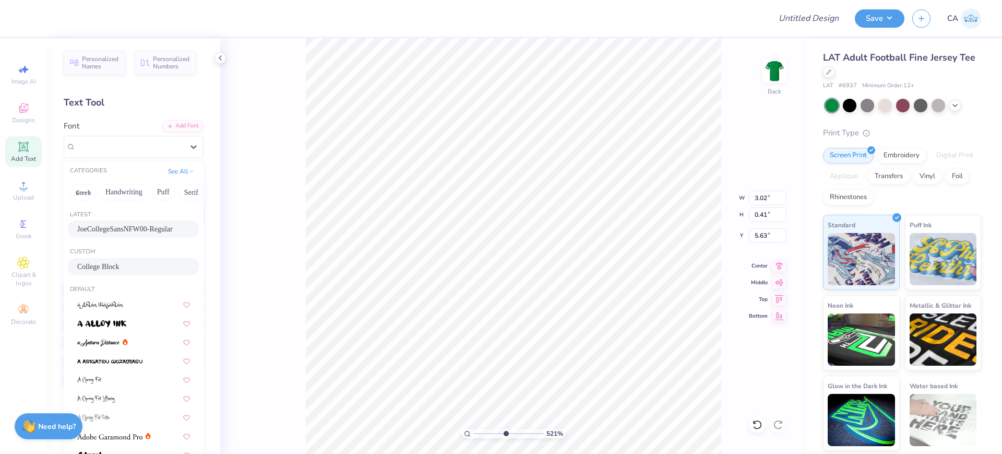
click at [106, 268] on span "College Block" at bounding box center [98, 266] width 42 height 11
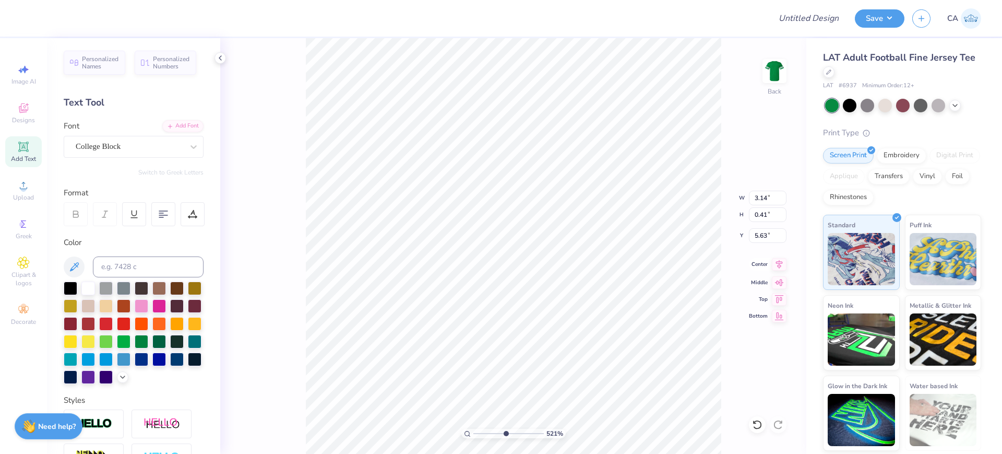
click at [775, 258] on icon at bounding box center [779, 264] width 15 height 13
type input "1.20"
type input "0.45"
type input "4.86"
click at [776, 265] on icon at bounding box center [779, 264] width 15 height 13
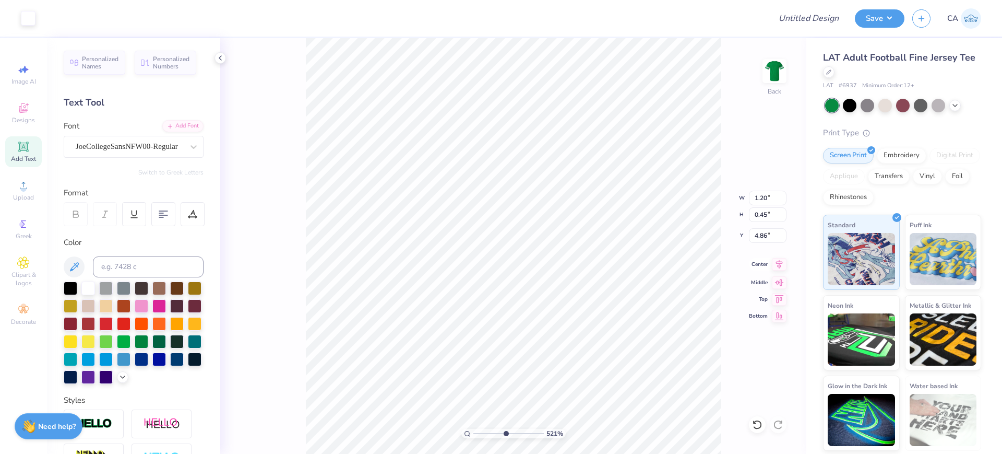
type input "1.60"
type input "0.69"
type input "4.68"
click at [782, 264] on icon at bounding box center [779, 264] width 15 height 13
type input "4.81"
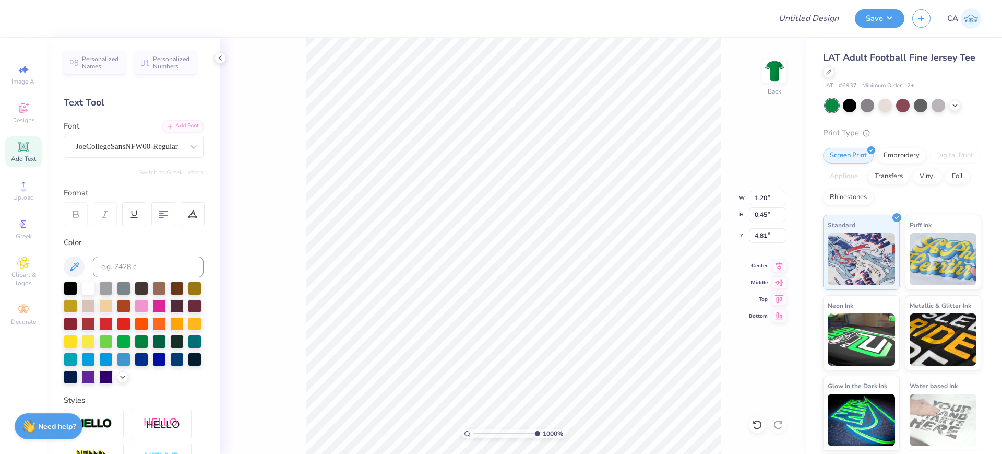
drag, startPoint x: 511, startPoint y: 434, endPoint x: 545, endPoint y: 435, distance: 34.0
click at [540, 435] on input "range" at bounding box center [506, 433] width 67 height 9
click at [510, 433] on input "range" at bounding box center [508, 433] width 70 height 9
click at [781, 266] on icon at bounding box center [779, 263] width 7 height 9
drag, startPoint x: 503, startPoint y: 433, endPoint x: 496, endPoint y: 428, distance: 9.0
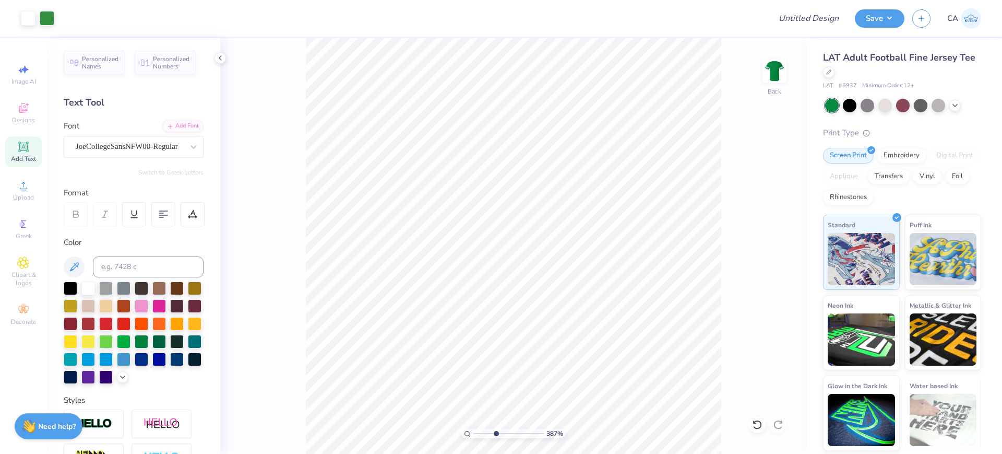
click at [496, 429] on input "range" at bounding box center [508, 433] width 70 height 9
type input "5.88"
click at [510, 434] on input "range" at bounding box center [508, 433] width 70 height 9
type input "4.76"
drag, startPoint x: 508, startPoint y: 430, endPoint x: 481, endPoint y: 415, distance: 31.1
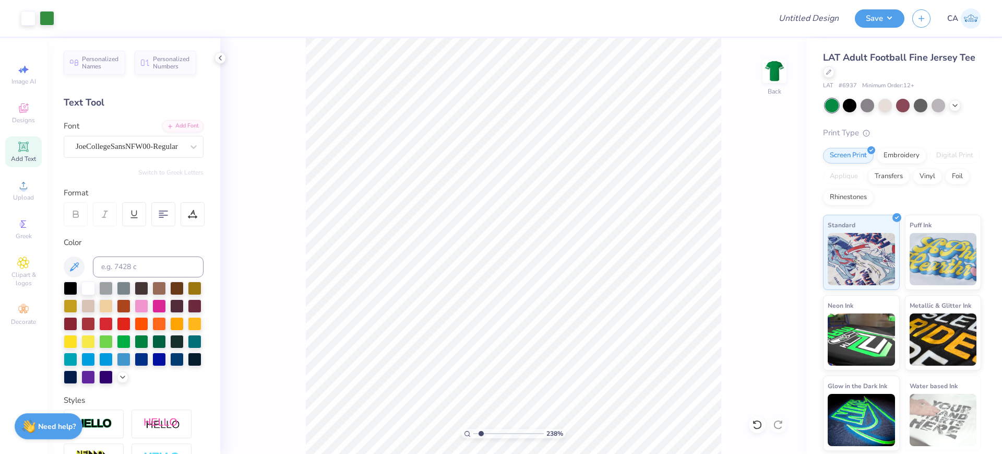
click at [481, 429] on input "range" at bounding box center [508, 433] width 70 height 9
drag, startPoint x: 495, startPoint y: 434, endPoint x: 506, endPoint y: 440, distance: 13.1
click at [506, 438] on input "range" at bounding box center [508, 433] width 70 height 9
drag, startPoint x: 517, startPoint y: 433, endPoint x: 526, endPoint y: 438, distance: 11.0
type input "8.19"
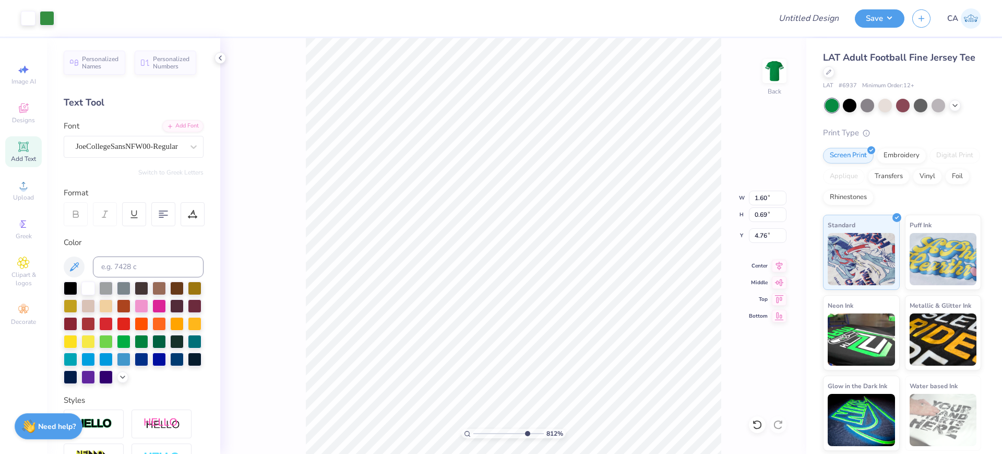
click at [526, 438] on input "range" at bounding box center [508, 433] width 70 height 9
type input "4.70"
type input "4.09"
type input "2.42"
type input "3.63"
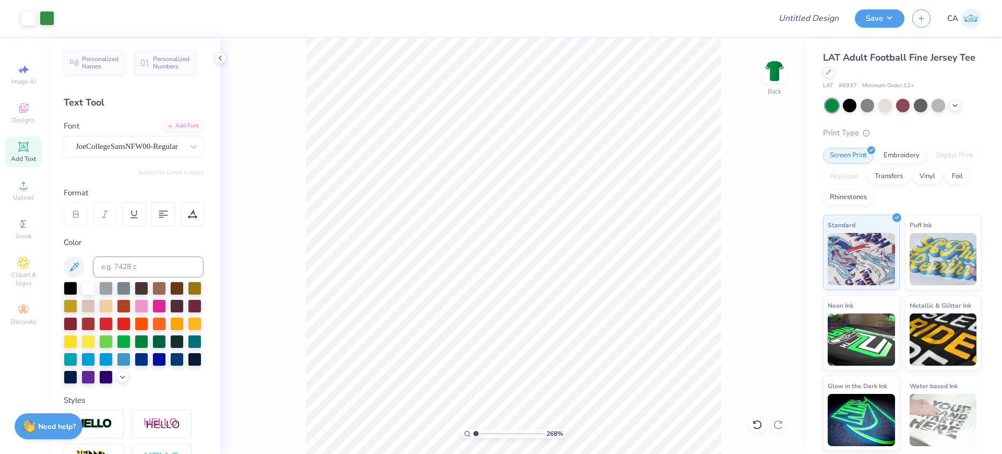
drag, startPoint x: 506, startPoint y: 433, endPoint x: 471, endPoint y: 417, distance: 38.1
type input "1"
click at [473, 429] on input "range" at bounding box center [508, 433] width 70 height 9
click at [754, 200] on input "4.09" at bounding box center [768, 198] width 38 height 15
type input "10.00"
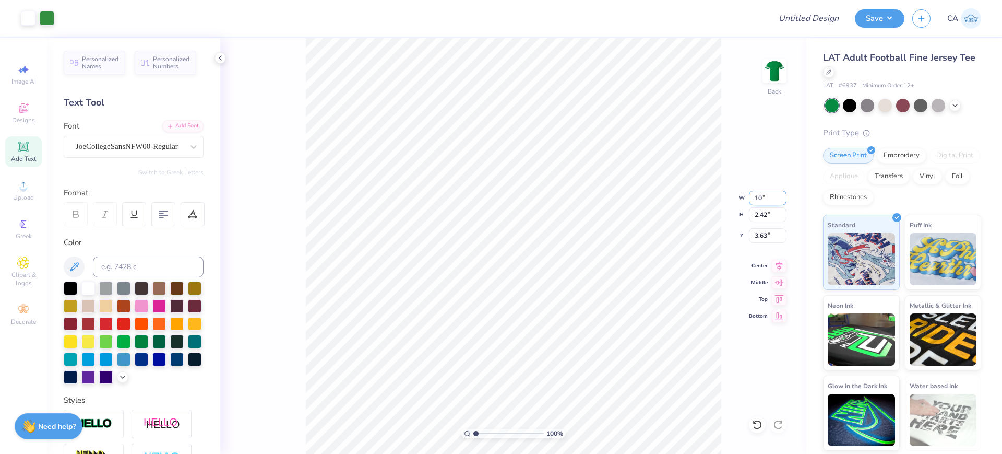
type input "5.93"
type input "1.87"
click at [754, 200] on input "10.00" at bounding box center [768, 198] width 38 height 15
type input "12.00"
type input "7.12"
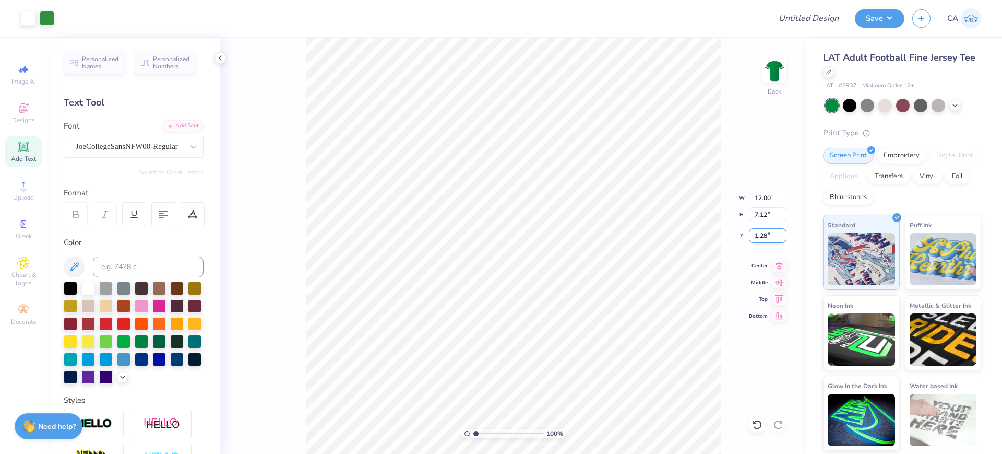
click at [773, 232] on input "1.28" at bounding box center [768, 235] width 38 height 15
click at [773, 232] on input "3.00" at bounding box center [768, 235] width 38 height 15
drag, startPoint x: 773, startPoint y: 232, endPoint x: 774, endPoint y: 242, distance: 9.5
click at [774, 242] on input "2.00" at bounding box center [768, 235] width 38 height 15
type input "1.00"
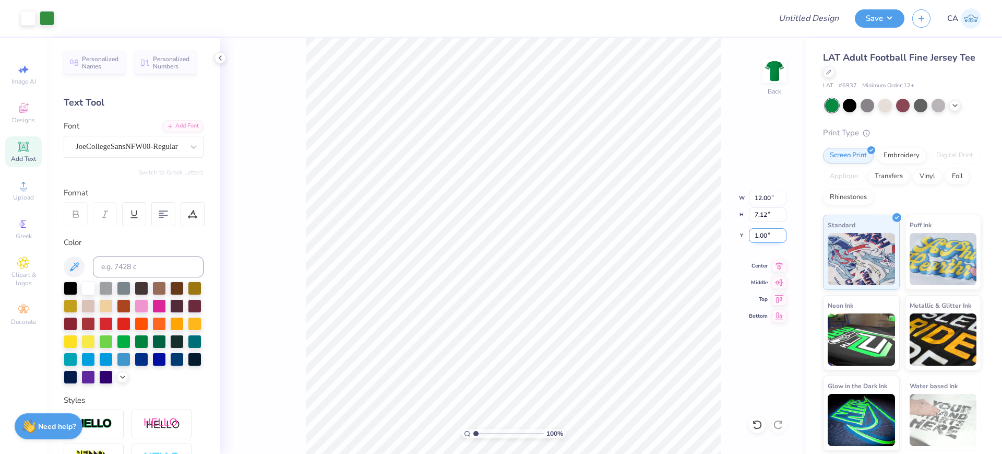
click at [774, 242] on input "1.00" at bounding box center [768, 235] width 38 height 15
type input "0.50"
click at [781, 267] on icon at bounding box center [779, 264] width 15 height 13
click at [815, 16] on input "Design Title" at bounding box center [796, 18] width 102 height 21
paste input "FPS239600"
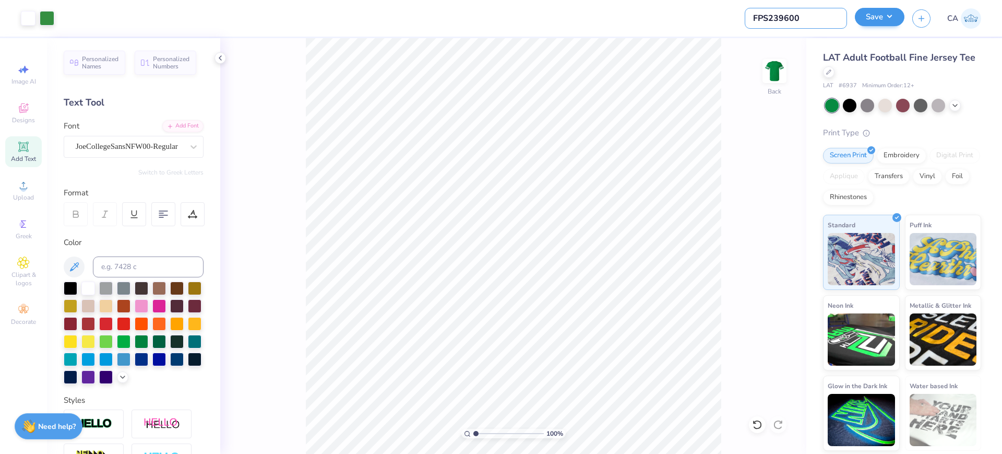
type input "FPS239600"
click at [880, 21] on button "Save" at bounding box center [880, 17] width 50 height 18
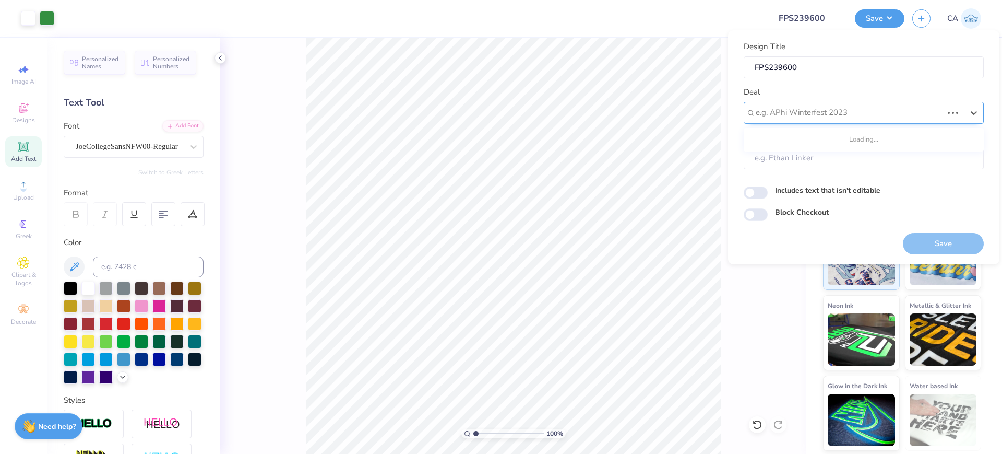
click at [882, 115] on div at bounding box center [849, 112] width 187 height 14
click at [868, 131] on div "Design Tool Gallery" at bounding box center [864, 141] width 240 height 26
click at [868, 138] on div "Design Tool Gallery" at bounding box center [864, 140] width 232 height 17
type input "design tool gall"
type input "Design Tool Gallery User"
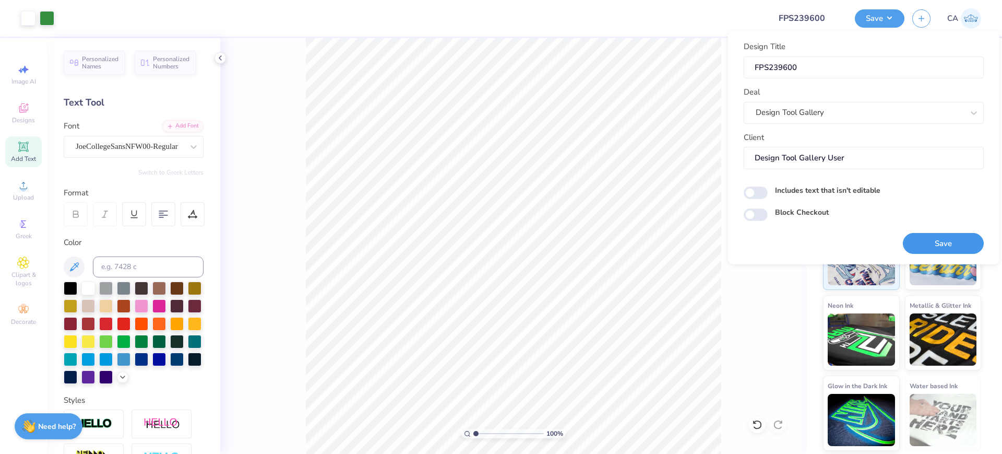
click at [924, 241] on button "Save" at bounding box center [943, 243] width 81 height 21
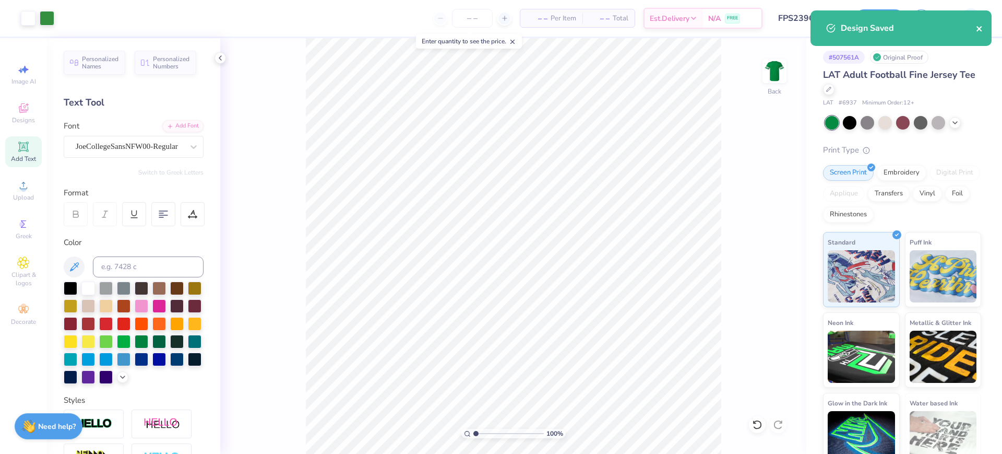
click at [977, 29] on icon "close" at bounding box center [979, 29] width 7 height 8
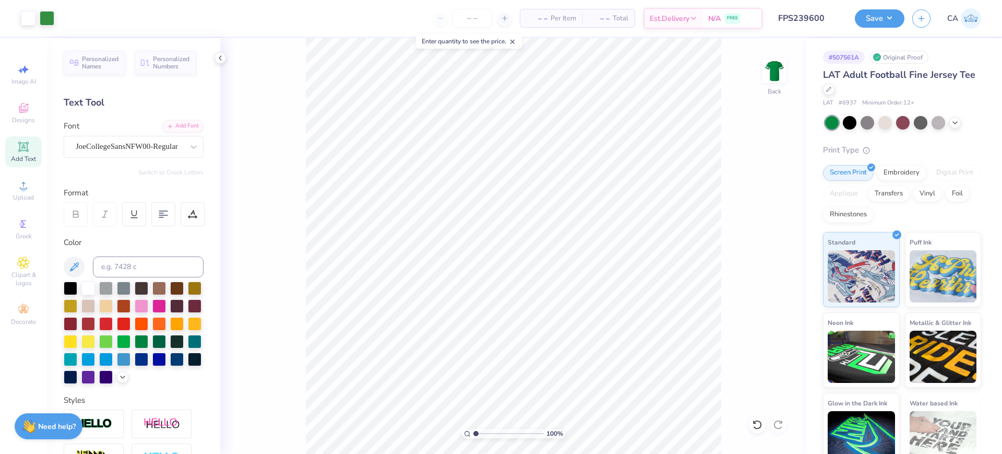
click at [887, 18] on div "Art colors – – Per Item – – Total Est. Delivery N/A FREE Design Title FPS239600…" at bounding box center [501, 227] width 1002 height 454
click at [873, 15] on button "Save" at bounding box center [880, 17] width 50 height 18
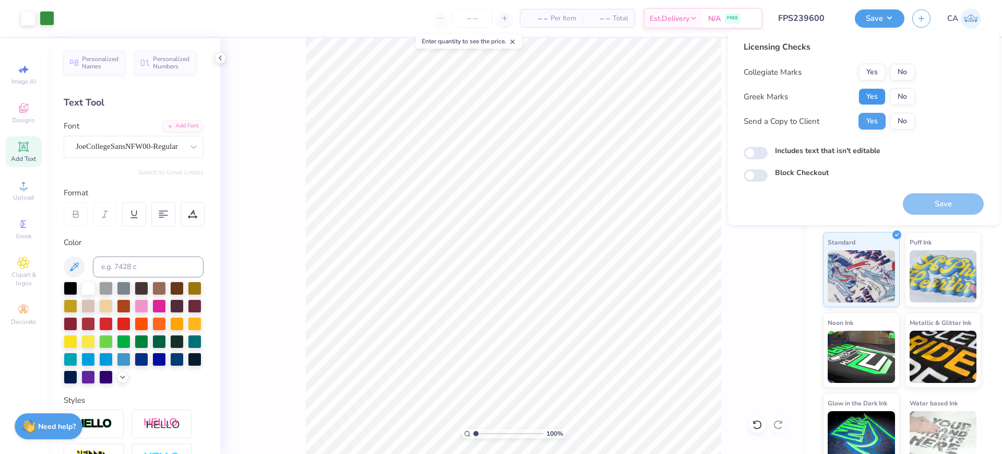
click at [874, 96] on button "Yes" at bounding box center [872, 96] width 27 height 17
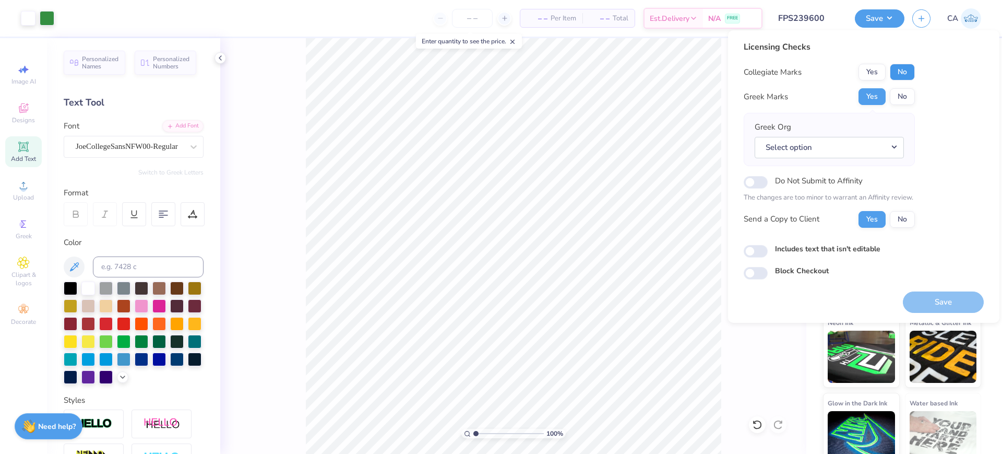
click at [911, 67] on button "No" at bounding box center [902, 72] width 25 height 17
click at [884, 137] on div "Select option" at bounding box center [829, 147] width 149 height 21
click at [883, 146] on button "Select option" at bounding box center [829, 147] width 149 height 21
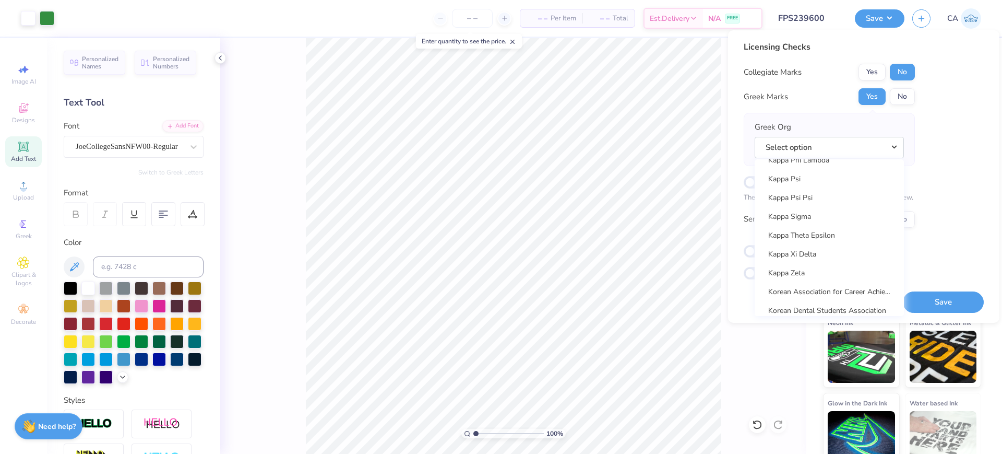
scroll to position [3993, 0]
click at [809, 235] on link "Kappa Sigma" at bounding box center [829, 238] width 141 height 17
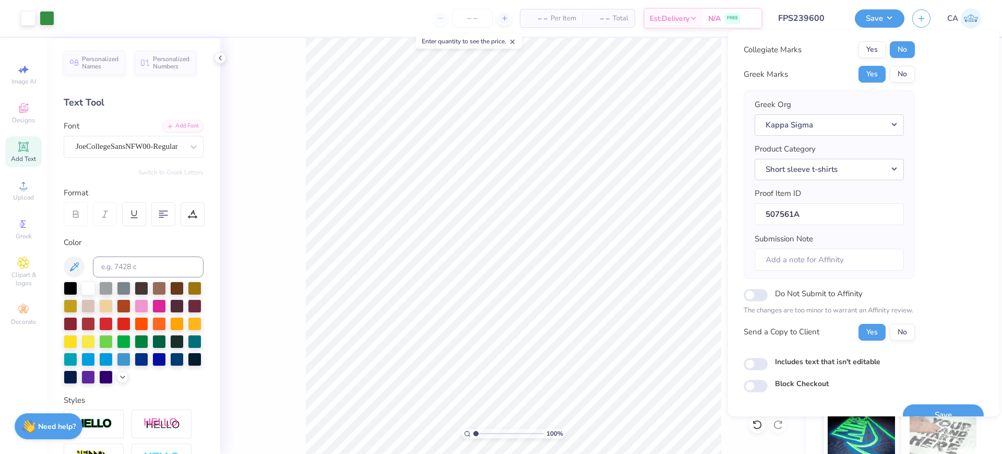
scroll to position [42, 0]
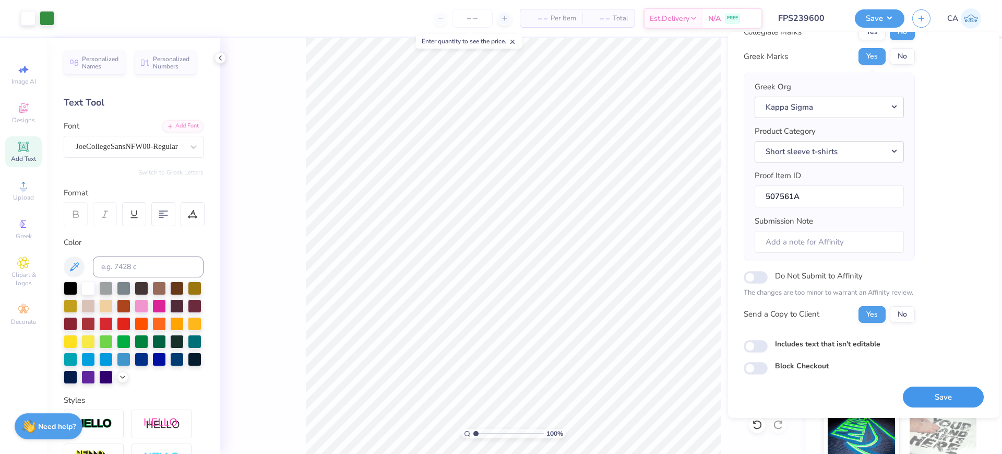
click at [936, 396] on button "Save" at bounding box center [943, 396] width 81 height 21
